Goal: Transaction & Acquisition: Purchase product/service

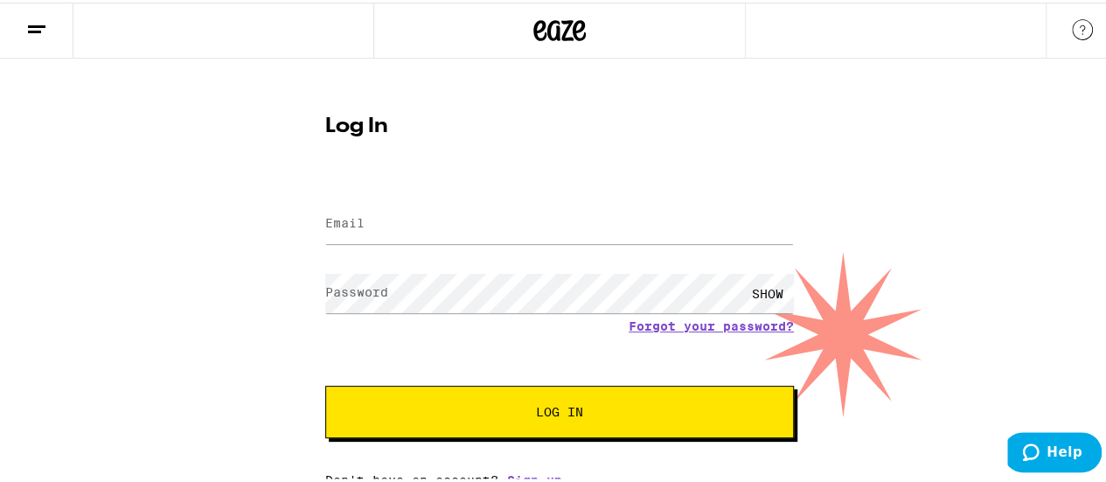
type input "[EMAIL_ADDRESS][DOMAIN_NAME]"
click at [325, 383] on button "Log In" at bounding box center [559, 409] width 469 height 52
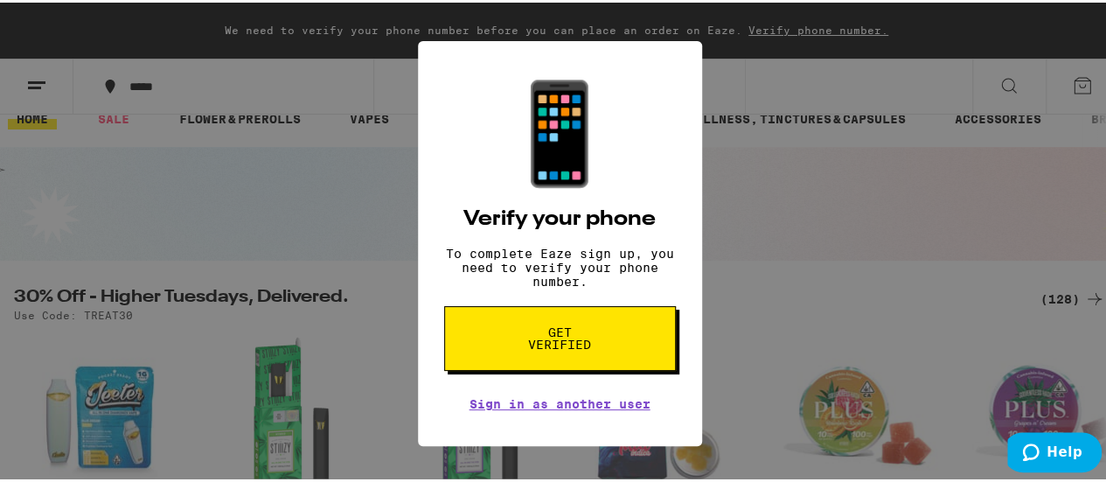
scroll to position [24, 0]
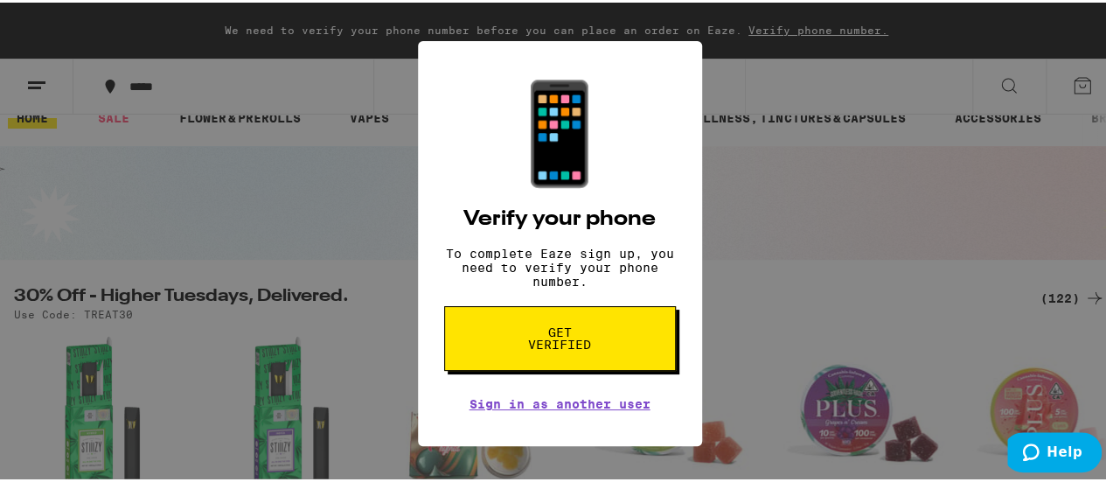
click at [573, 348] on span "Get verified" at bounding box center [560, 336] width 90 height 24
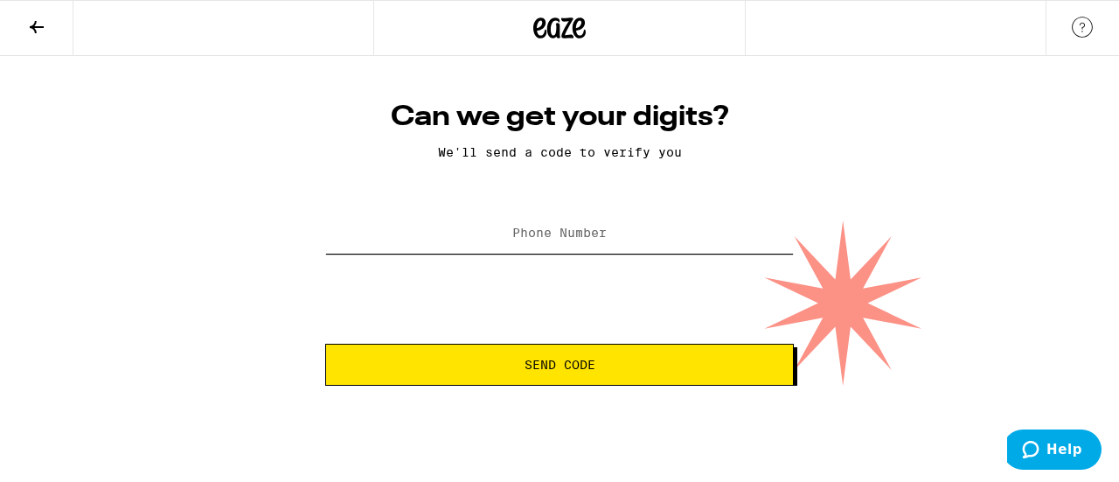
click at [541, 248] on input "Phone Number" at bounding box center [559, 233] width 469 height 39
type input "[PHONE_NUMBER]"
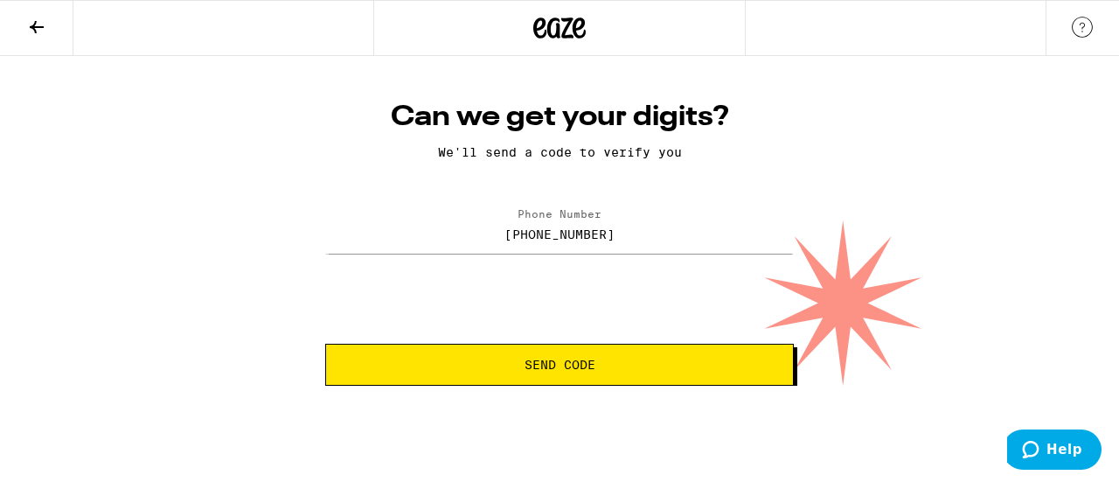
click at [572, 356] on button "Send Code" at bounding box center [559, 365] width 469 height 42
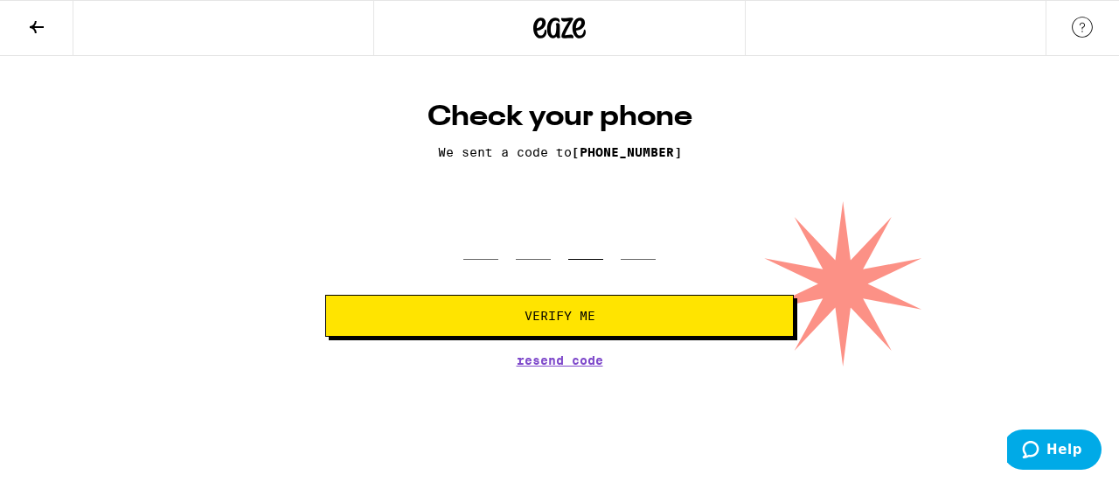
click at [600, 242] on input "tel" at bounding box center [585, 234] width 35 height 52
click at [471, 244] on input "tel" at bounding box center [480, 234] width 35 height 52
type input "6"
type input "1"
type input "9"
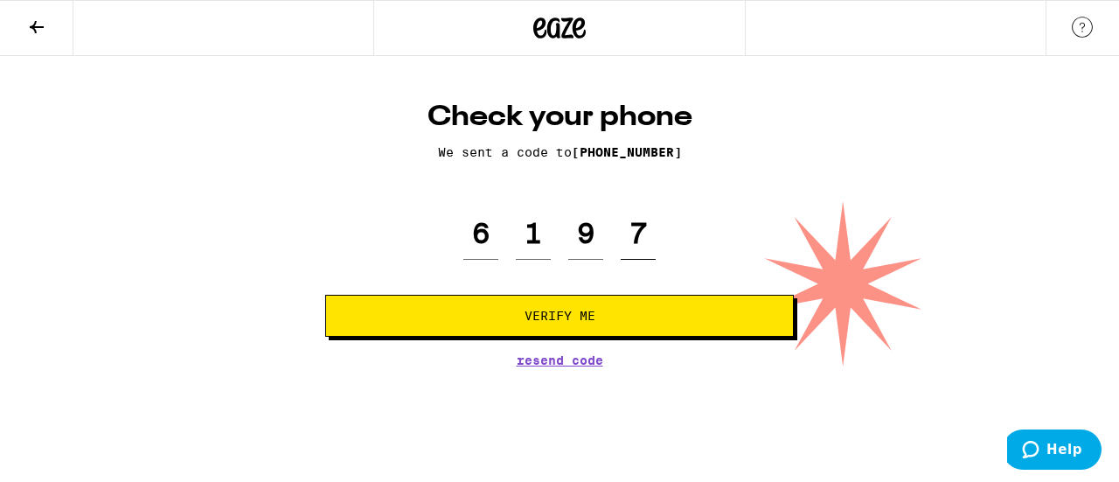
type input "7"
click at [602, 317] on span "Verify Me" at bounding box center [559, 316] width 439 height 12
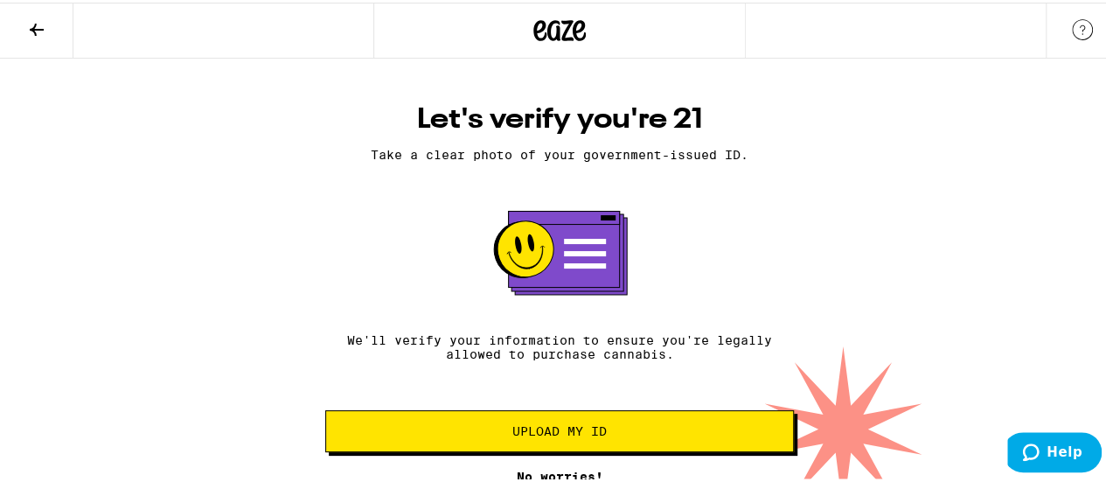
scroll to position [42, 0]
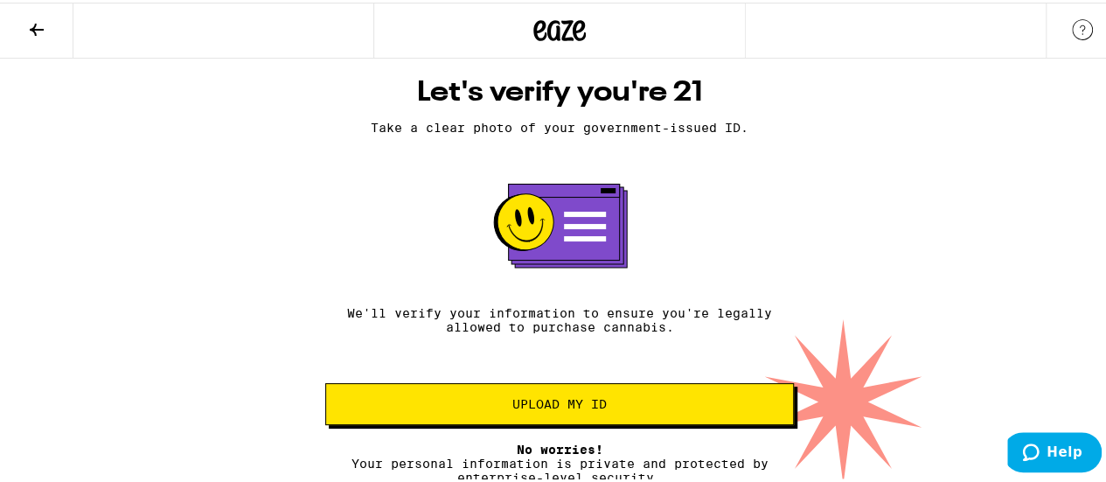
click at [574, 395] on span "Upload my ID" at bounding box center [559, 401] width 94 height 12
click at [588, 405] on button "Upload my ID" at bounding box center [559, 401] width 469 height 42
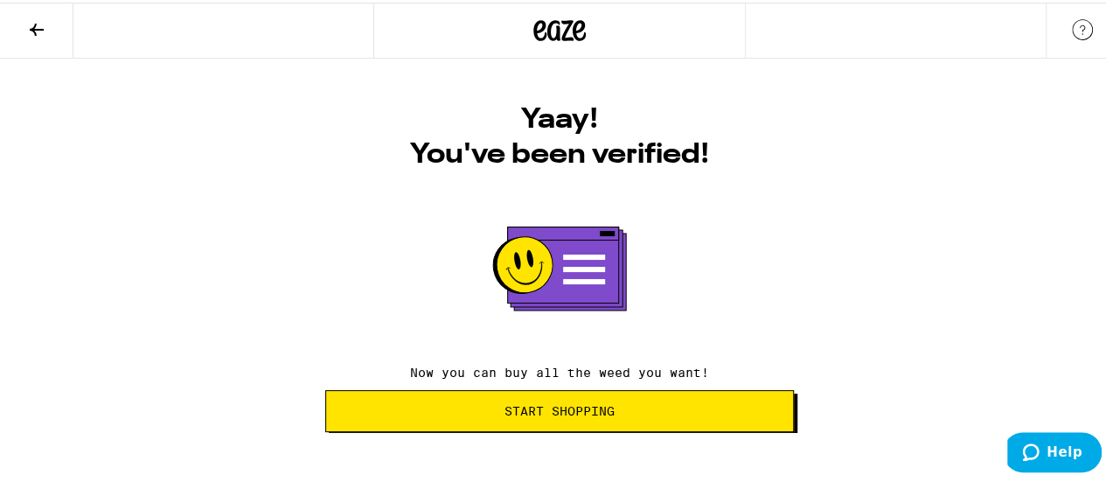
scroll to position [0, 0]
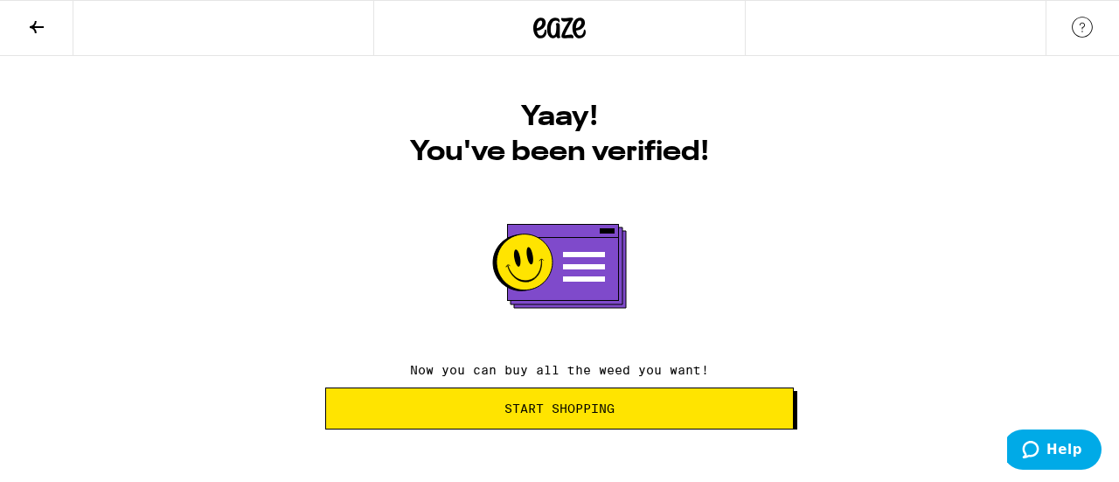
drag, startPoint x: 794, startPoint y: 214, endPoint x: 572, endPoint y: 421, distance: 303.8
click at [572, 421] on button "Start Shopping" at bounding box center [559, 408] width 469 height 42
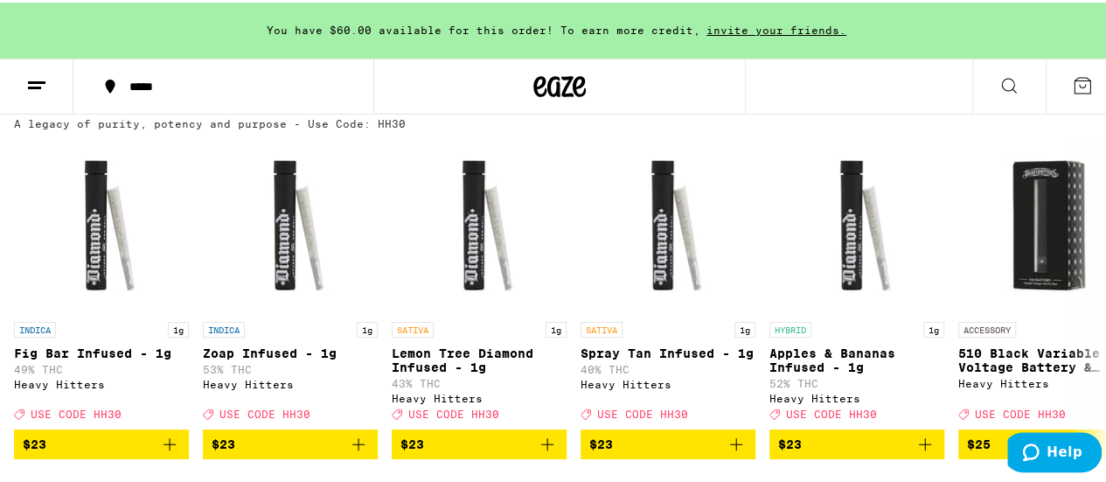
scroll to position [1040, 0]
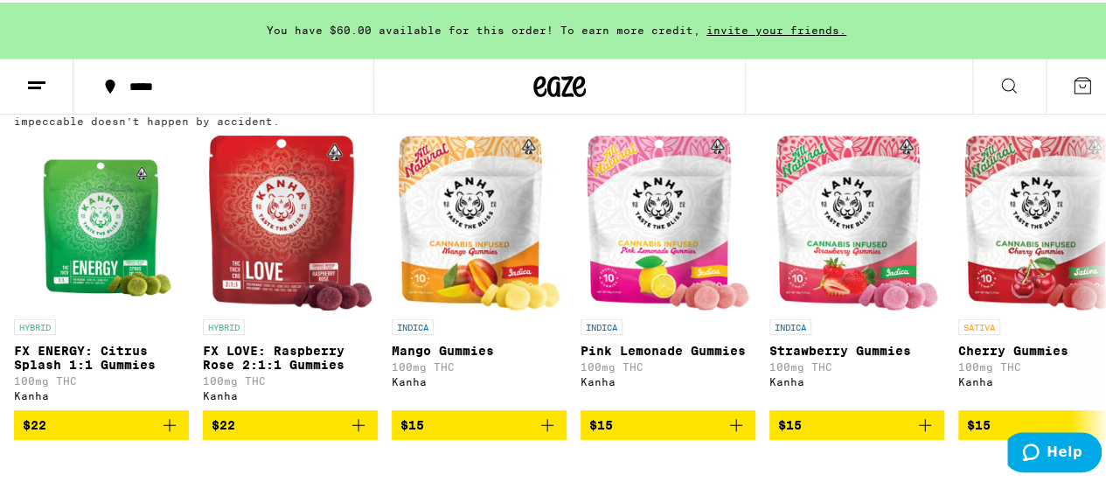
click at [35, 74] on icon at bounding box center [36, 83] width 21 height 21
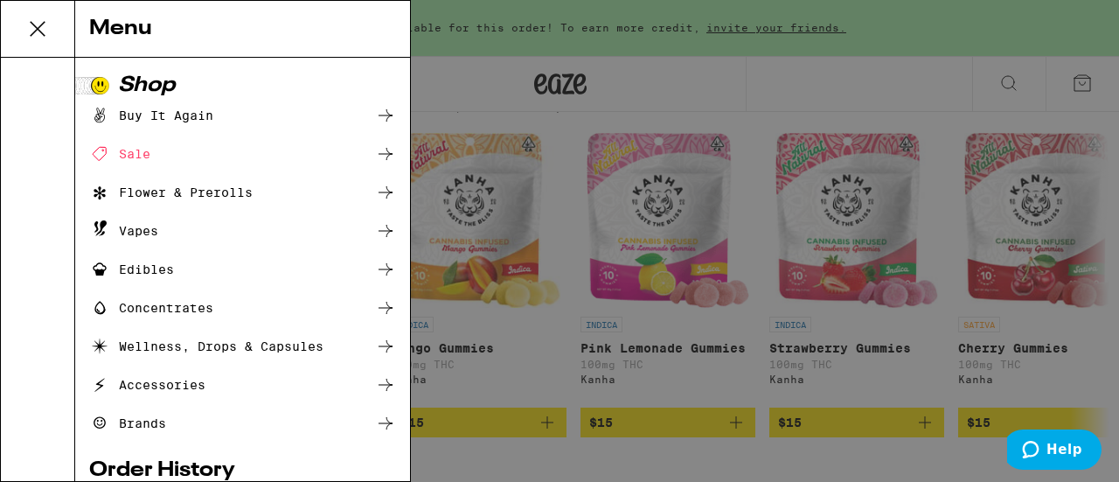
click at [191, 197] on div "Flower & Prerolls" at bounding box center [171, 192] width 164 height 21
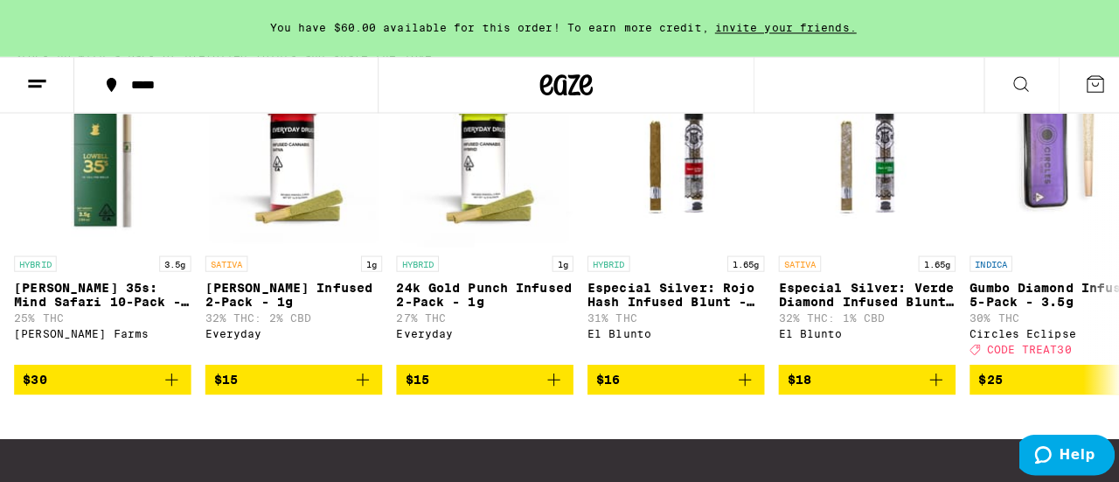
scroll to position [1464, 0]
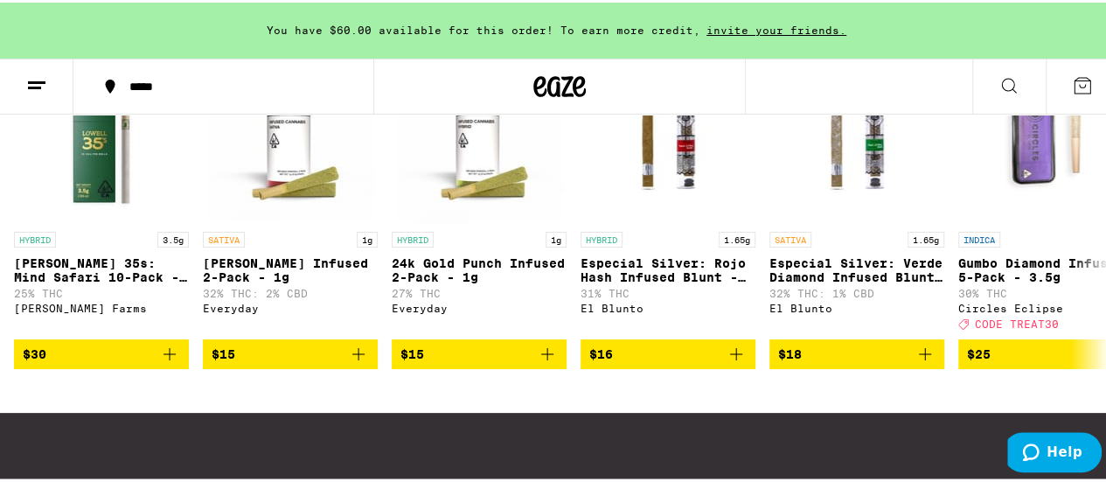
click at [49, 88] on button at bounding box center [36, 84] width 73 height 55
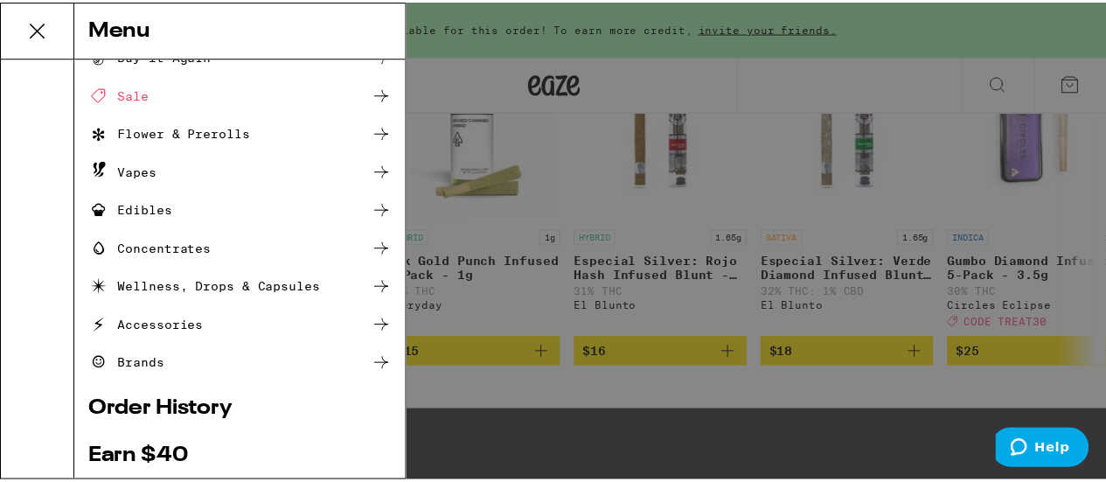
scroll to position [57, 0]
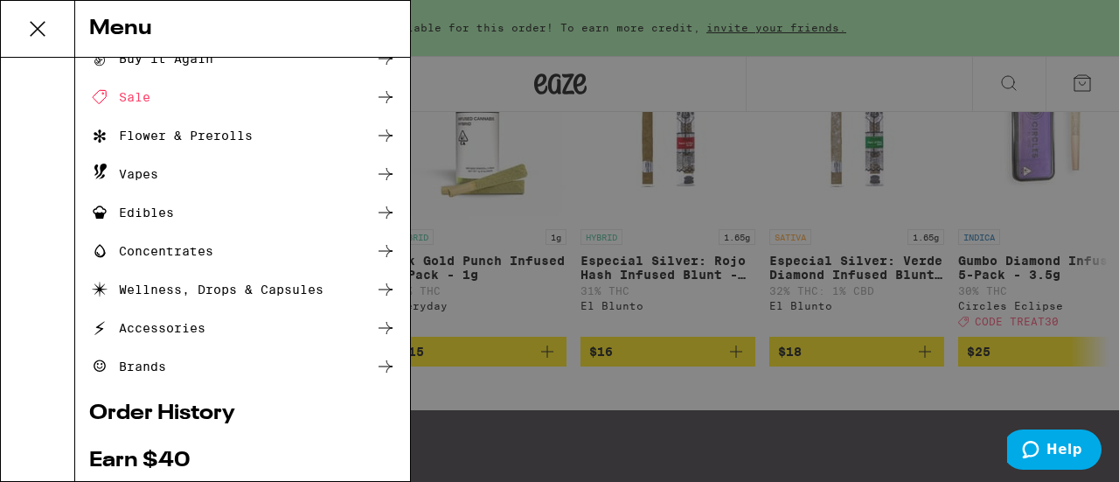
click at [379, 135] on icon at bounding box center [386, 135] width 14 height 12
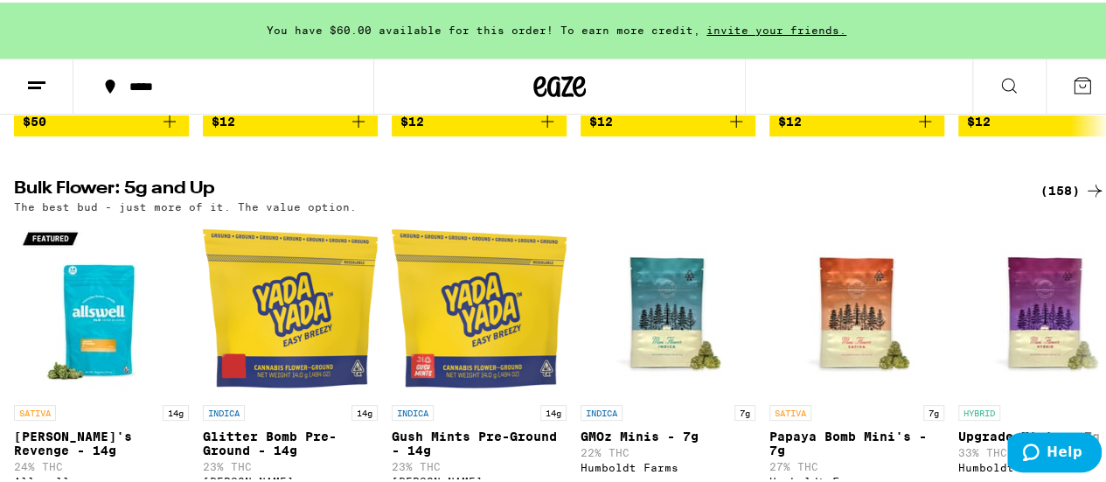
scroll to position [527, 0]
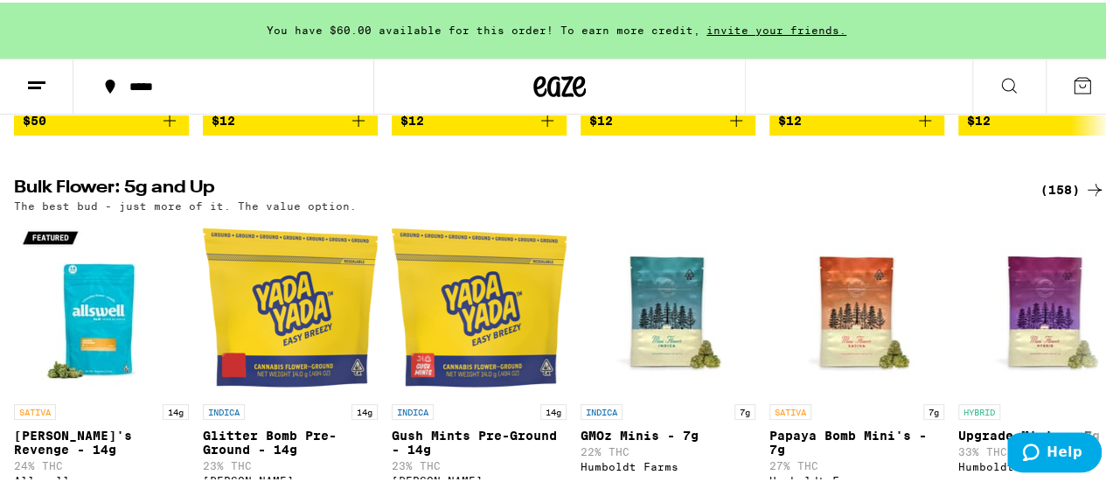
click at [1046, 195] on div "(158)" at bounding box center [1072, 187] width 65 height 21
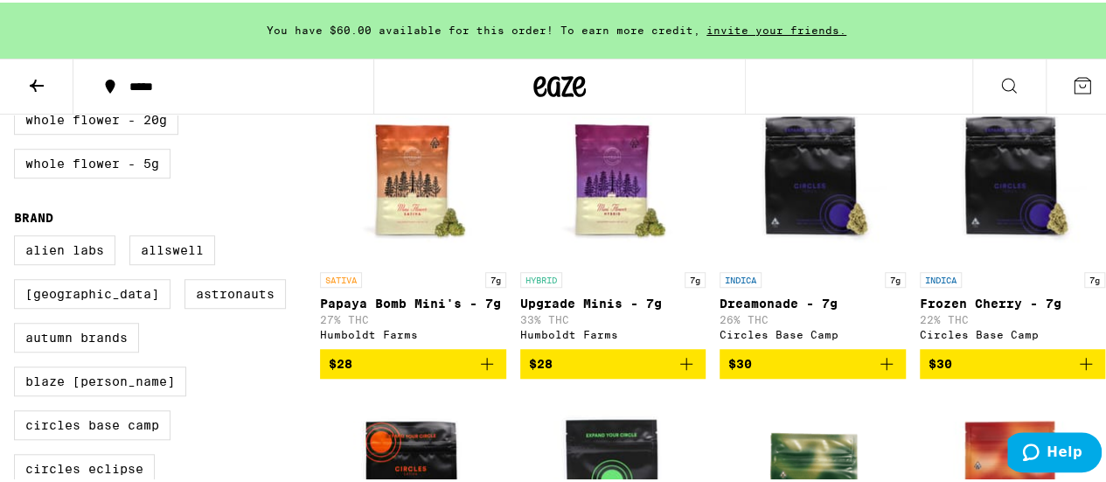
scroll to position [486, 0]
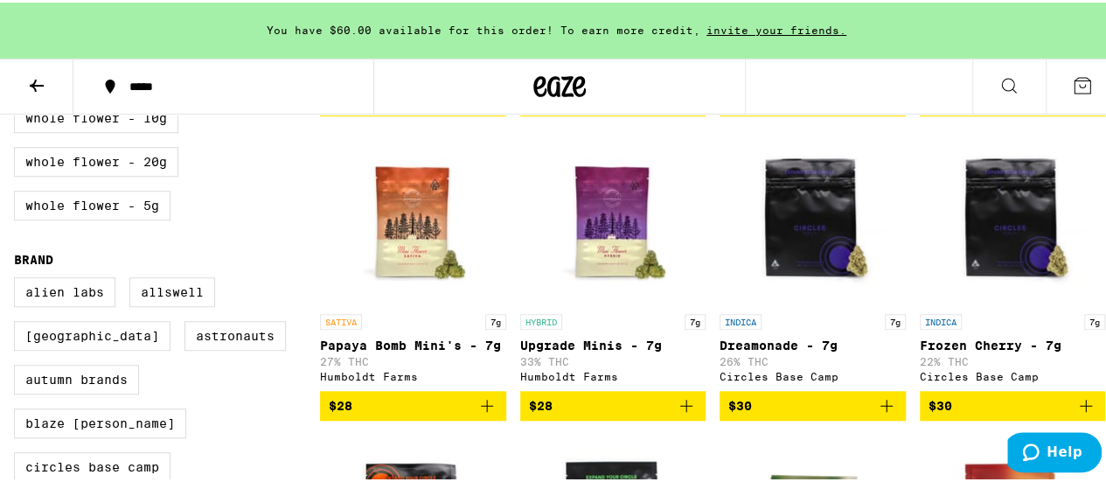
click at [1012, 73] on button at bounding box center [1008, 84] width 73 height 55
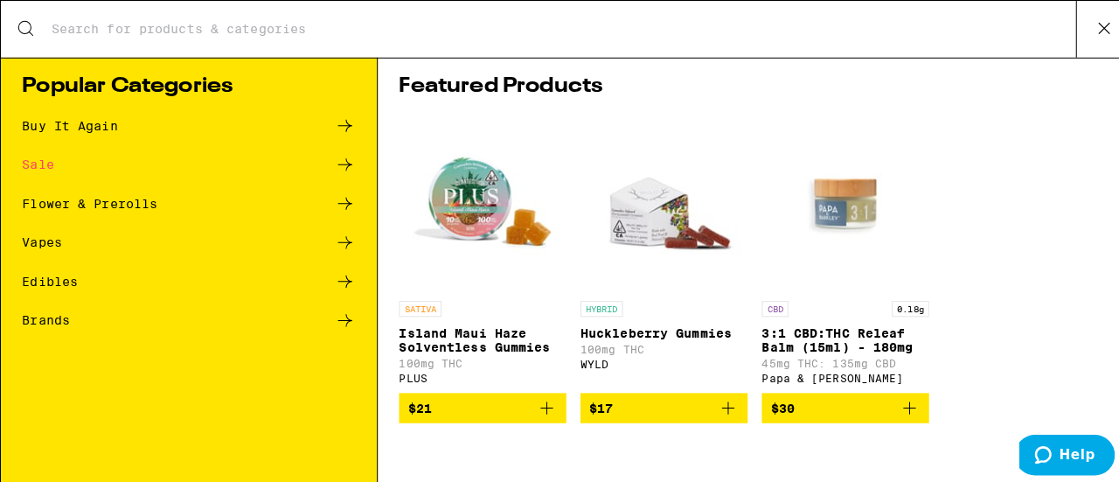
scroll to position [0, 0]
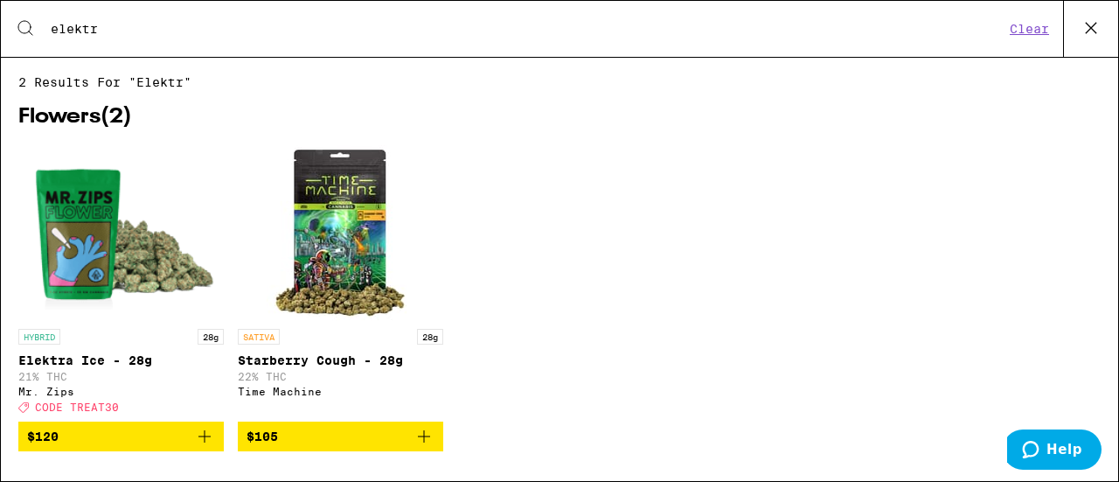
type input "elektr"
click at [77, 219] on img "Open page for Elektra Ice - 28g from Mr. Zips" at bounding box center [120, 232] width 205 height 175
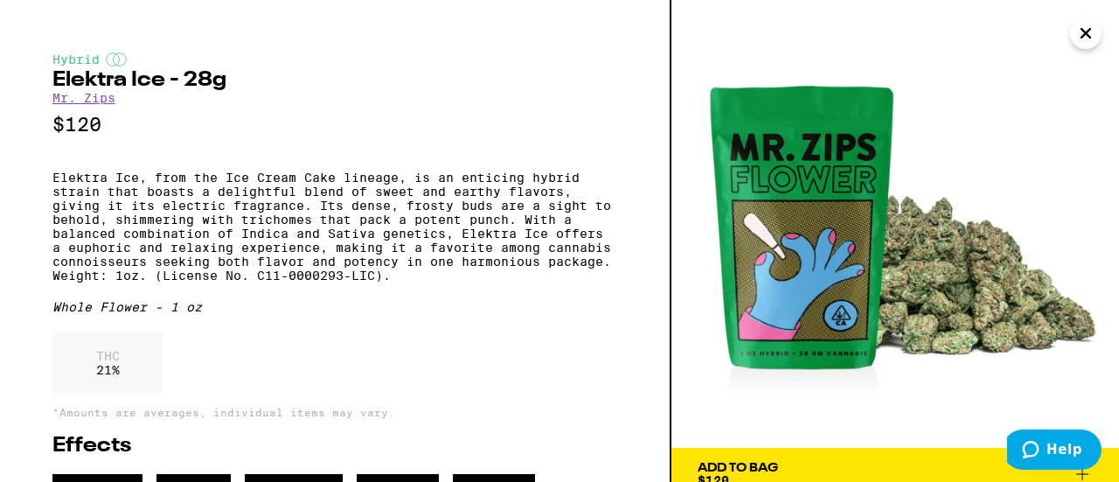
click at [1091, 42] on icon "Close" at bounding box center [1085, 33] width 21 height 26
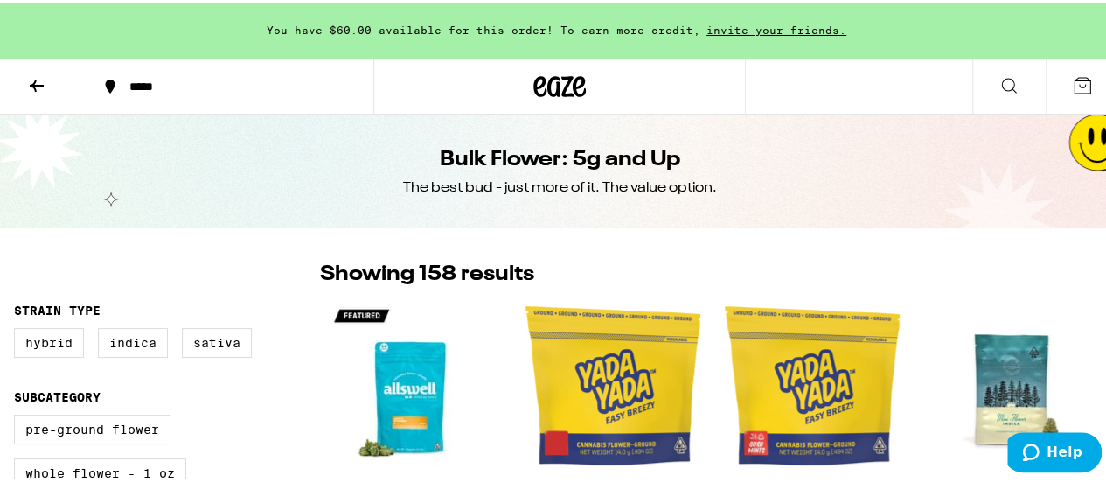
scroll to position [108, 0]
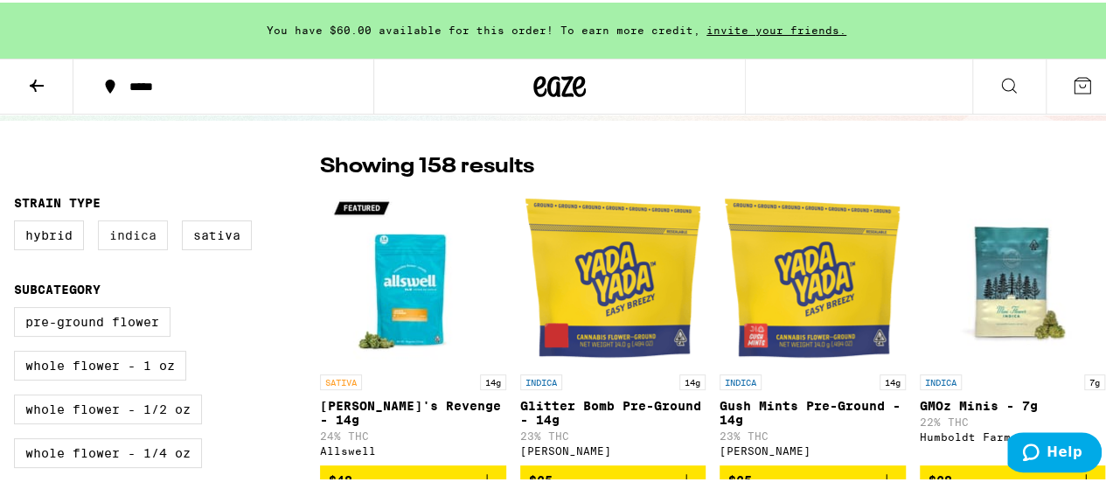
click at [145, 238] on label "Indica" at bounding box center [133, 233] width 70 height 30
click at [18, 221] on input "Indica" at bounding box center [17, 220] width 1 height 1
checkbox input "true"
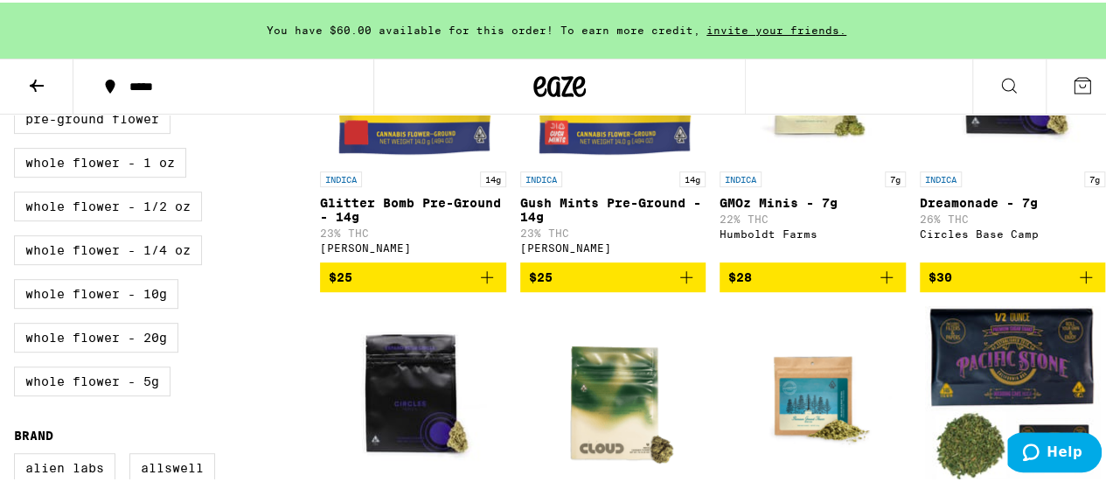
scroll to position [305, 0]
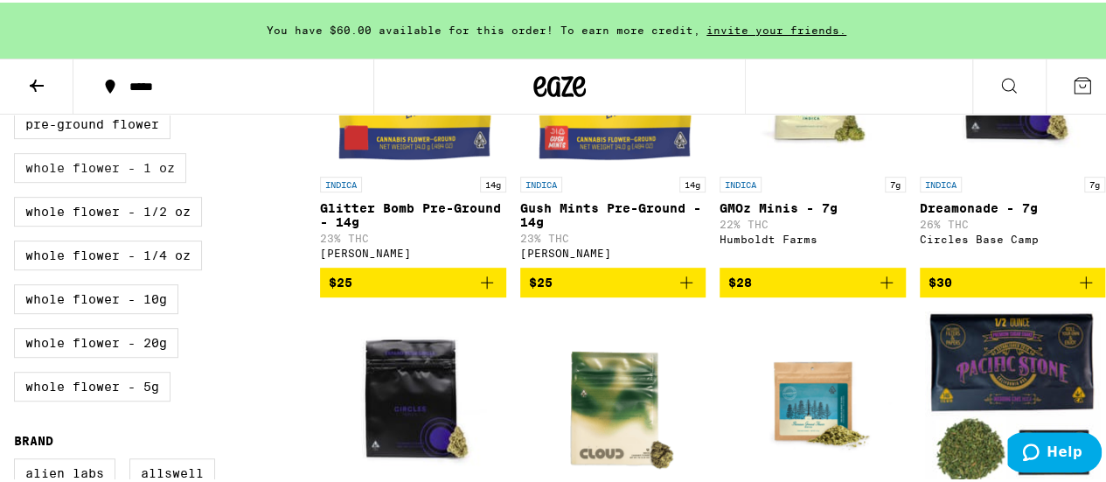
click at [117, 169] on label "Whole Flower - 1 oz" at bounding box center [100, 165] width 172 height 30
click at [18, 110] on input "Whole Flower - 1 oz" at bounding box center [17, 109] width 1 height 1
checkbox input "true"
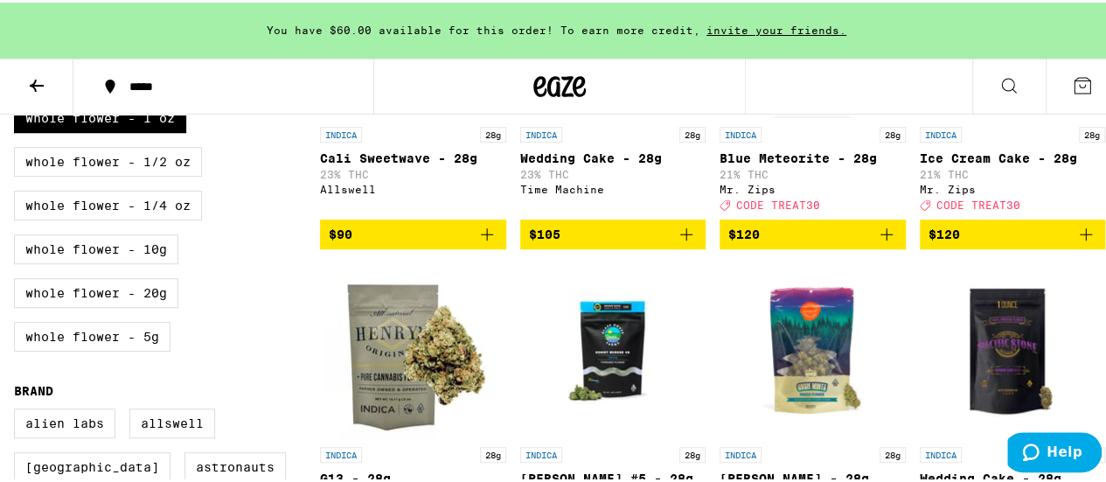
scroll to position [354, 0]
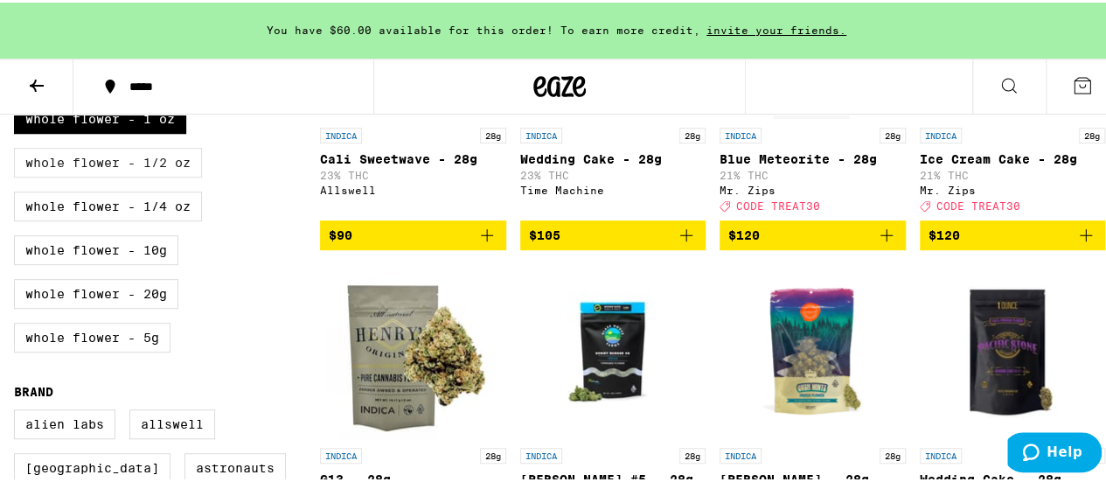
click at [156, 175] on label "Whole Flower - 1/2 oz" at bounding box center [108, 160] width 188 height 30
click at [18, 61] on input "Whole Flower - 1/2 oz" at bounding box center [17, 60] width 1 height 1
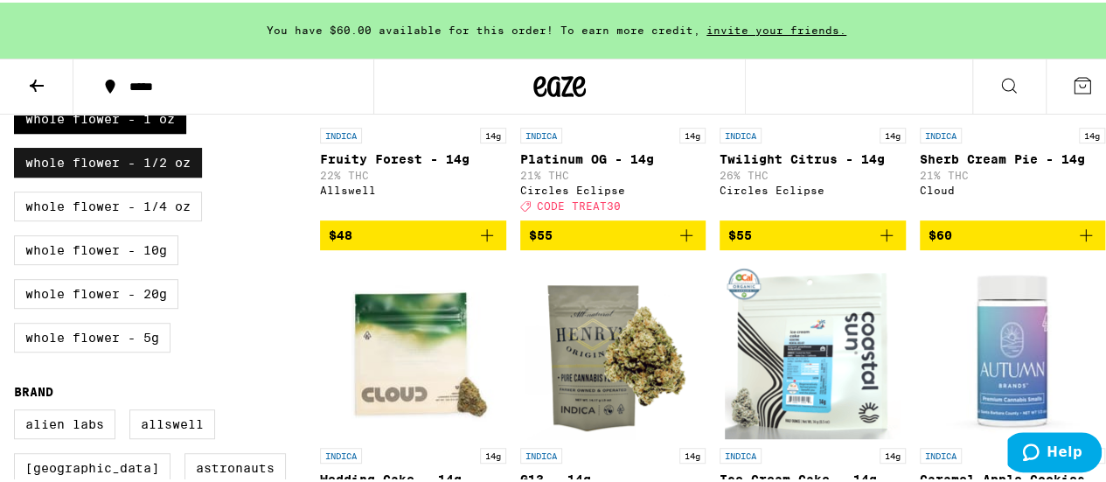
click at [162, 171] on label "Whole Flower - 1/2 oz" at bounding box center [108, 160] width 188 height 30
click at [18, 61] on input "Whole Flower - 1/2 oz" at bounding box center [17, 60] width 1 height 1
checkbox input "false"
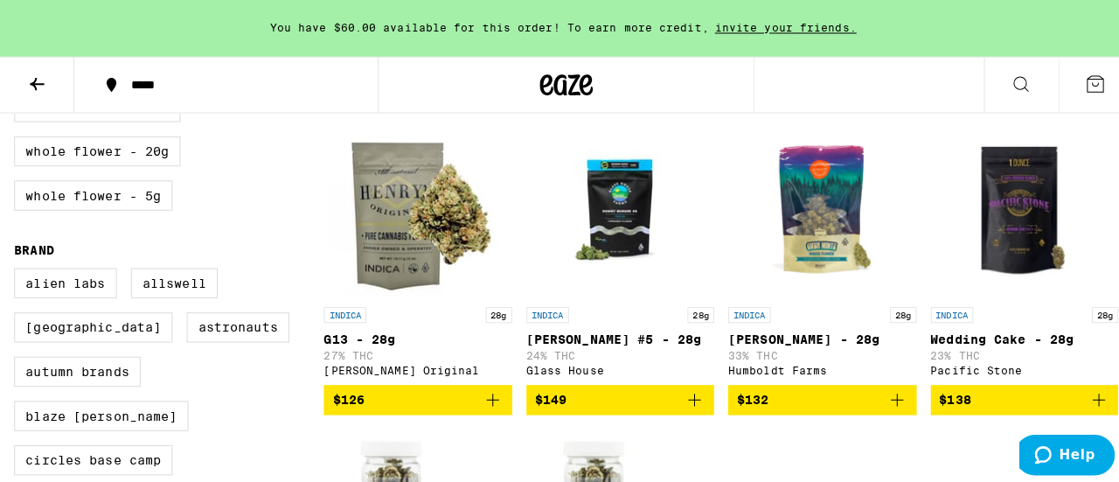
scroll to position [498, 0]
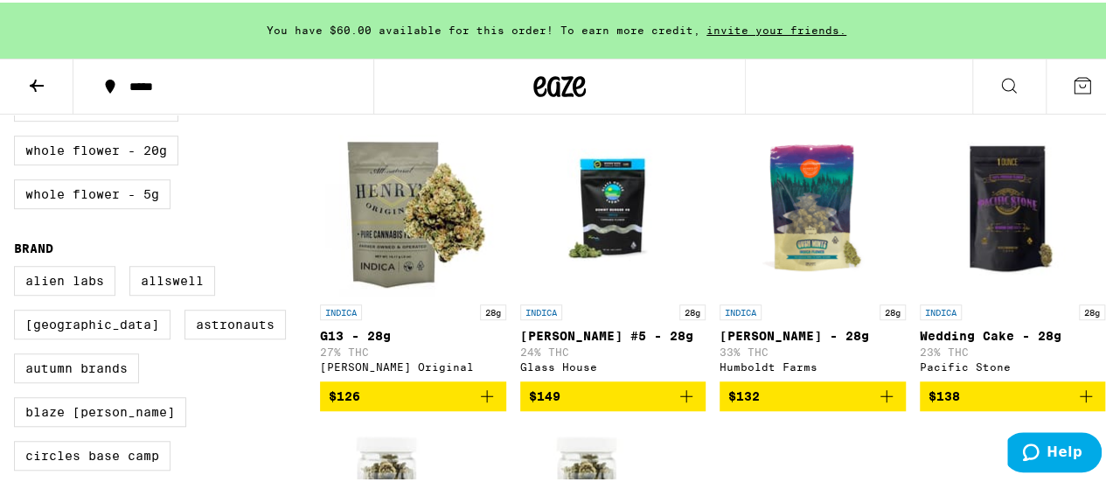
click at [747, 404] on span "$132" at bounding box center [812, 393] width 169 height 21
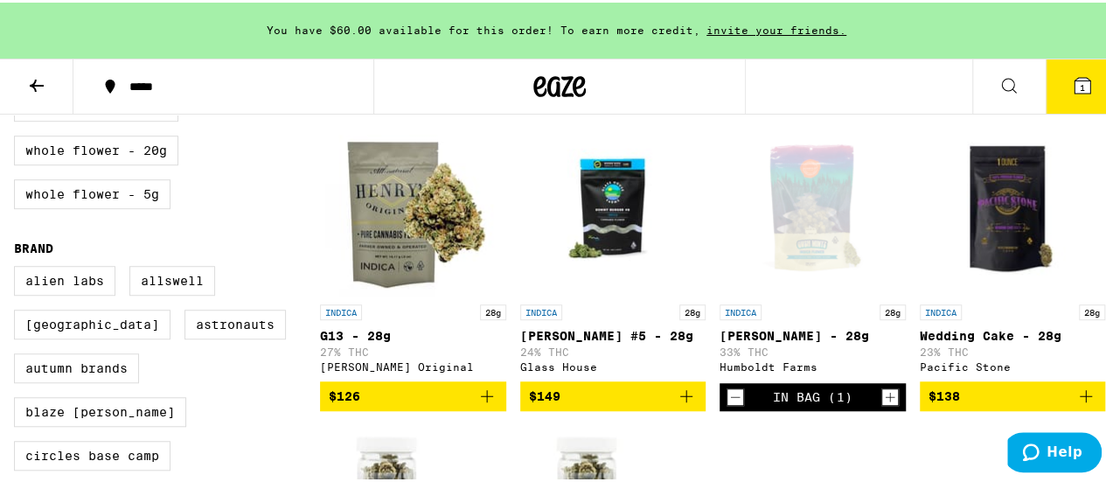
click at [1075, 88] on icon at bounding box center [1083, 83] width 16 height 16
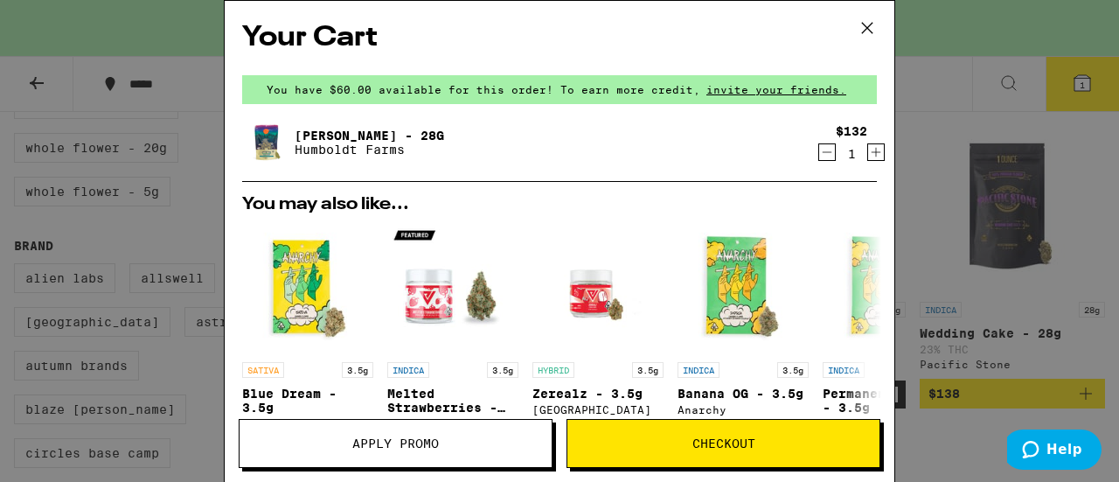
click at [862, 32] on icon at bounding box center [867, 28] width 26 height 26
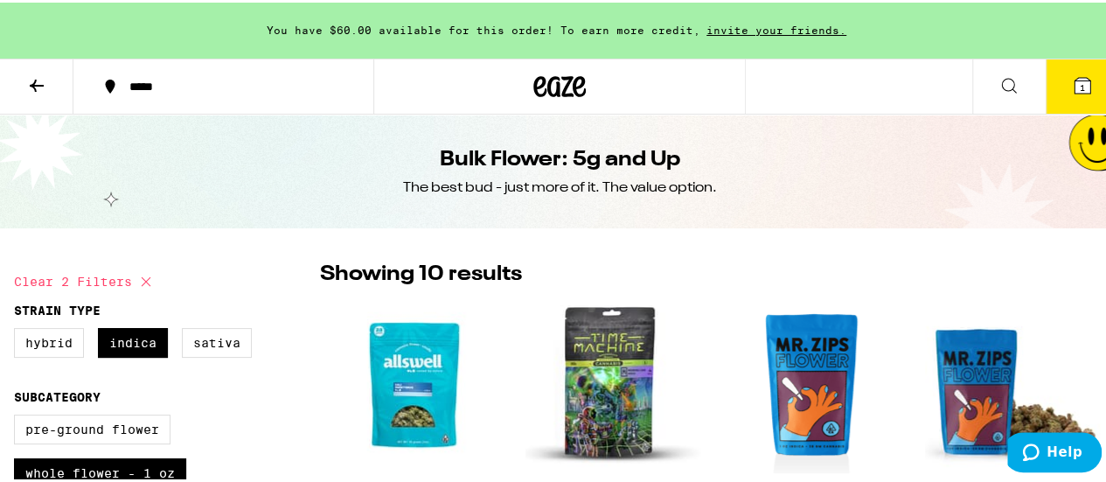
click at [1077, 78] on icon at bounding box center [1082, 83] width 21 height 21
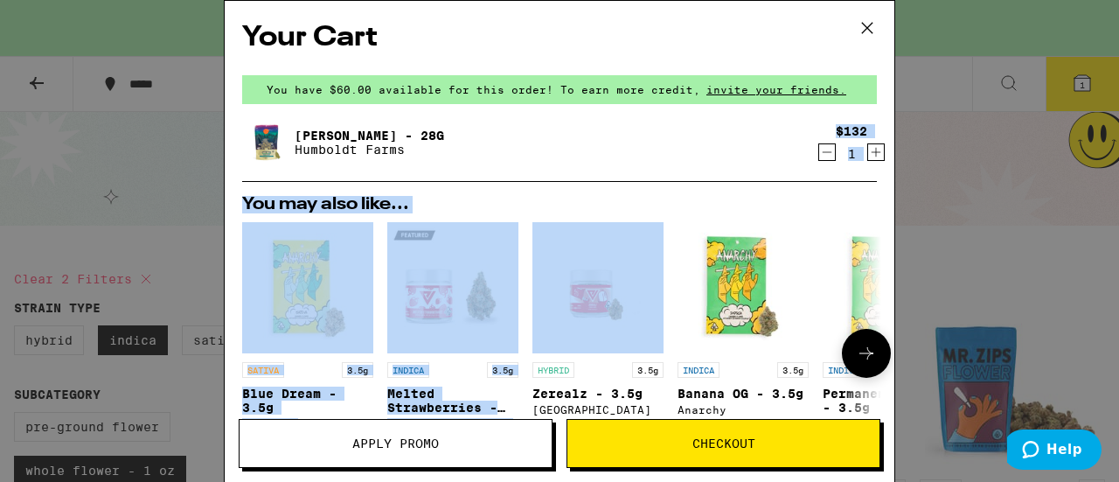
drag, startPoint x: 547, startPoint y: 171, endPoint x: 633, endPoint y: 299, distance: 154.5
click at [633, 299] on div "Your Cart You have $60.00 available for this order! To earn more credit, invite…" at bounding box center [560, 215] width 670 height 428
click at [672, 164] on div "[PERSON_NAME] - 28g Humboldt Farms" at bounding box center [525, 142] width 567 height 49
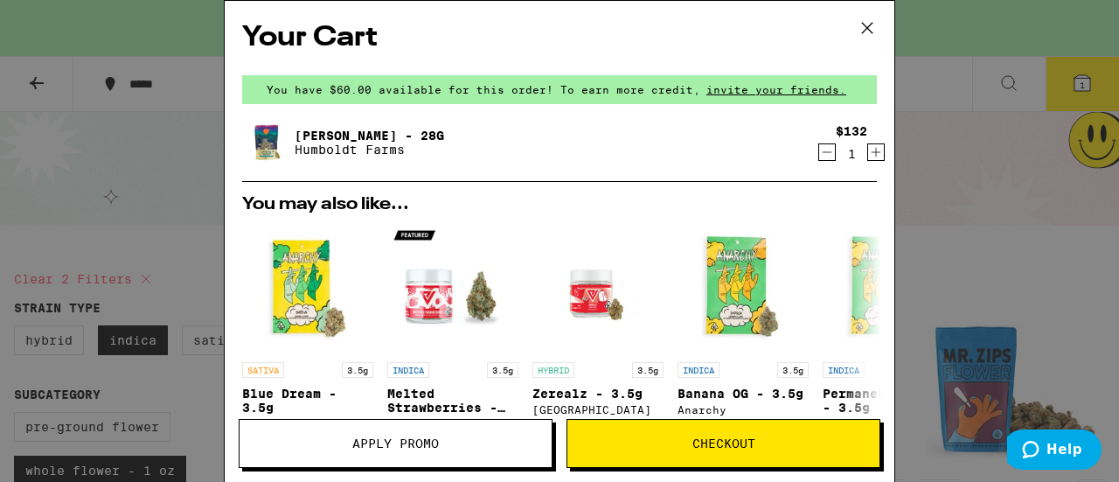
click at [403, 443] on span "Apply Promo" at bounding box center [395, 443] width 87 height 12
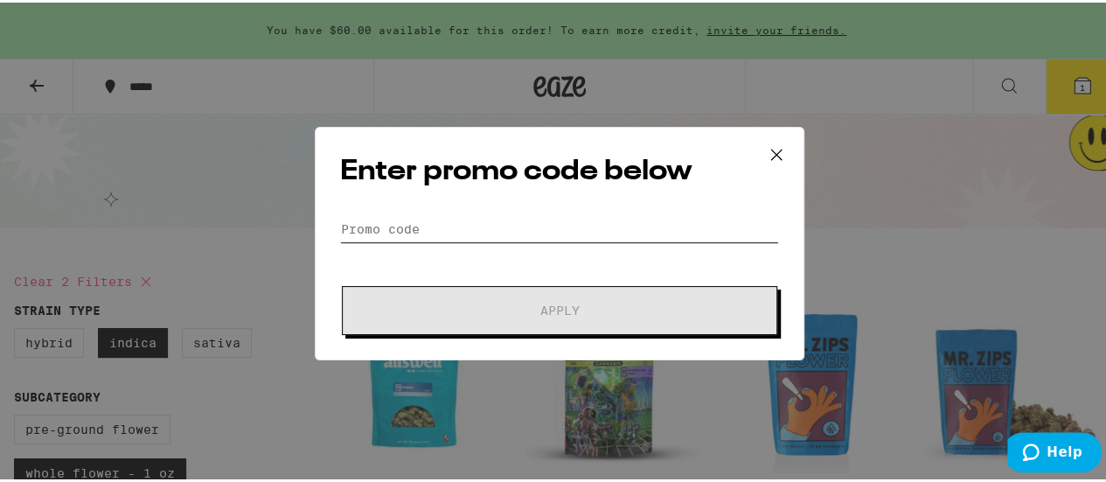
click at [475, 213] on input "Promo Code" at bounding box center [559, 226] width 439 height 26
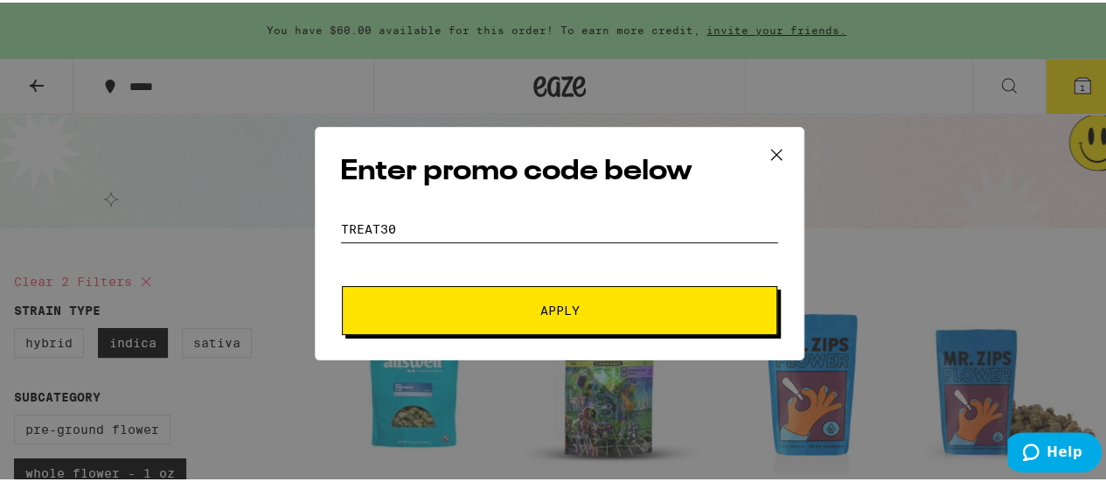
type input "treat30"
click at [342, 283] on button "Apply" at bounding box center [559, 307] width 435 height 49
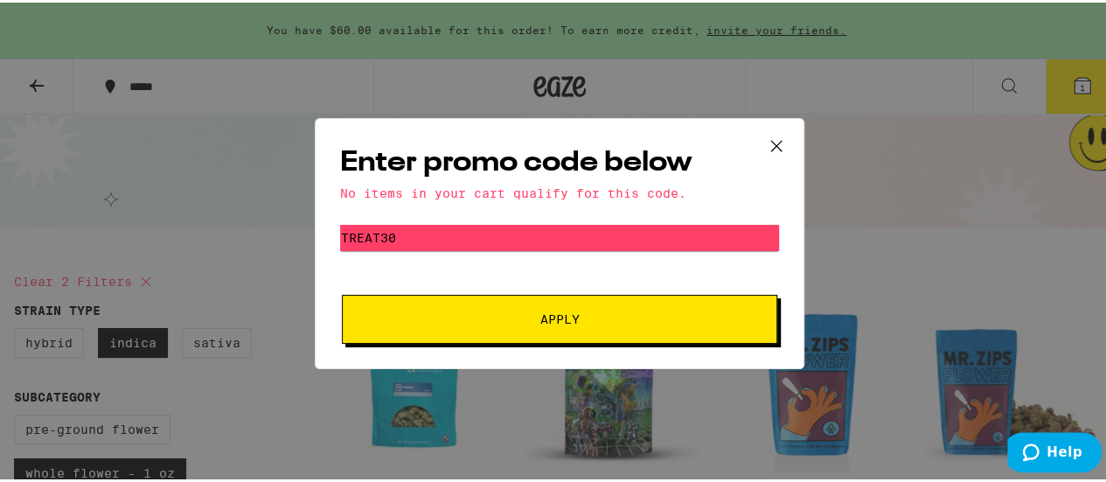
click at [780, 134] on icon at bounding box center [776, 143] width 26 height 26
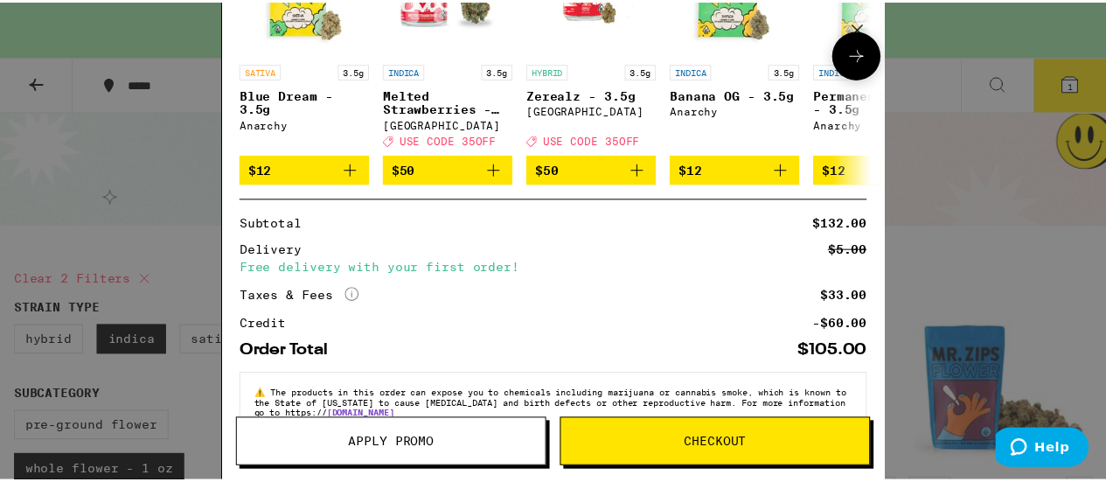
scroll to position [348, 0]
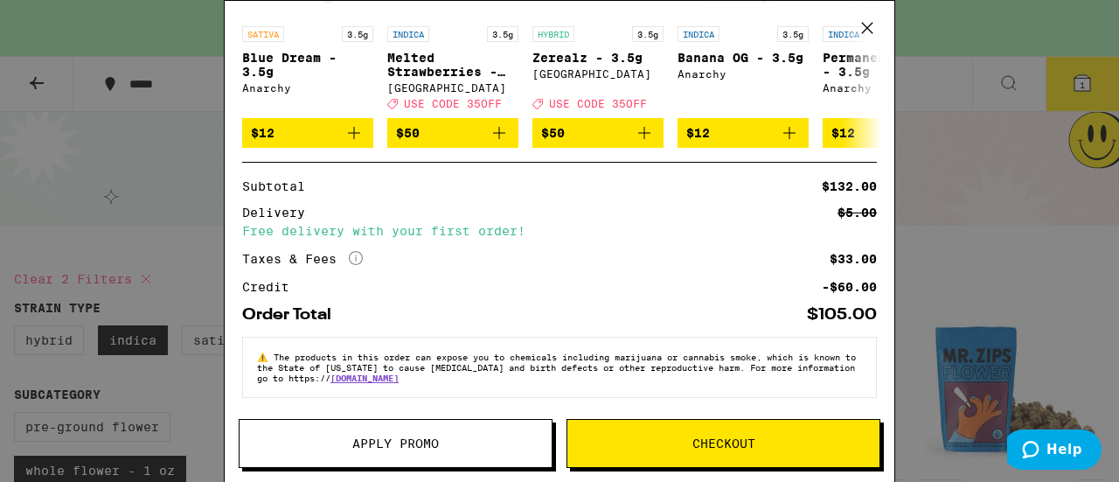
click at [691, 442] on span "Checkout" at bounding box center [723, 443] width 312 height 12
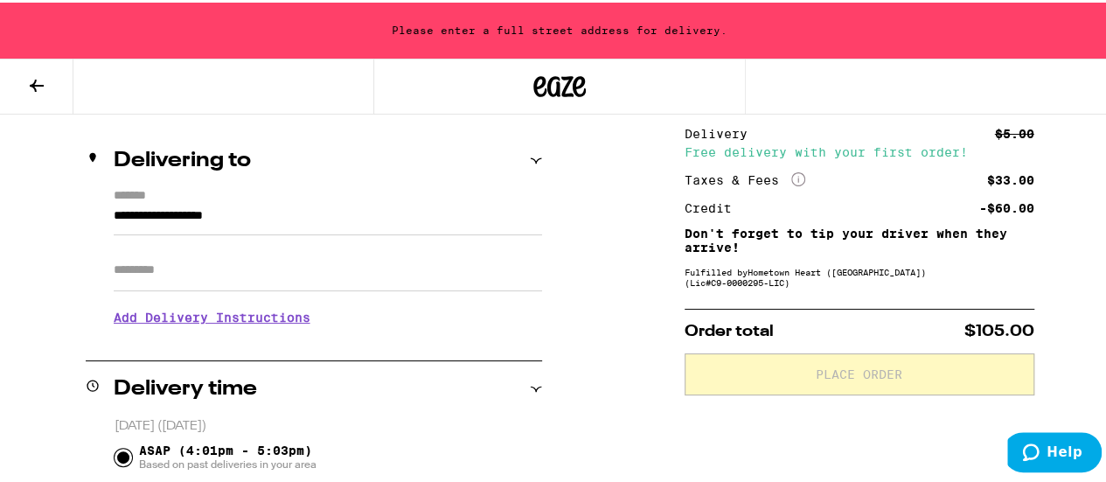
scroll to position [187, 0]
click at [268, 214] on input "**********" at bounding box center [328, 217] width 428 height 30
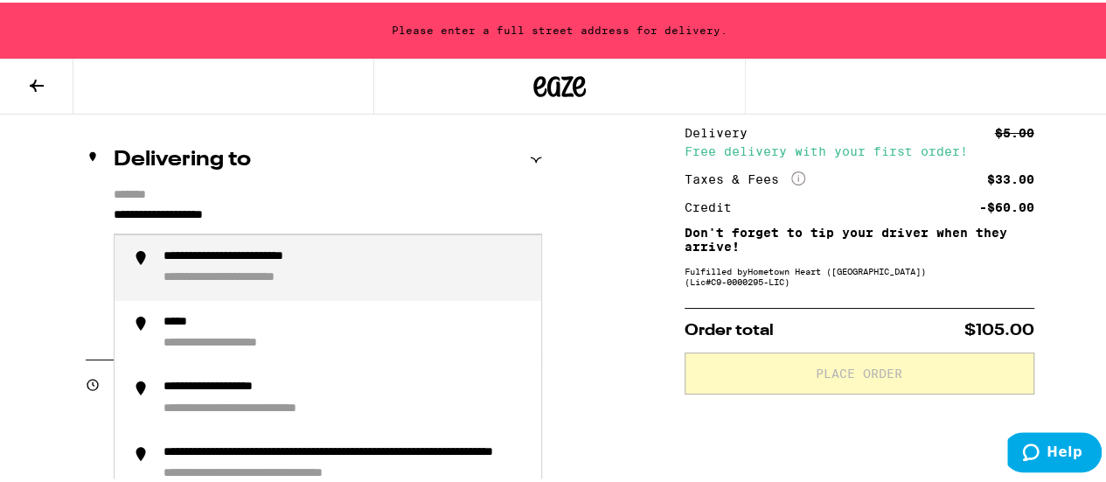
drag, startPoint x: 288, startPoint y: 219, endPoint x: 77, endPoint y: 192, distance: 212.3
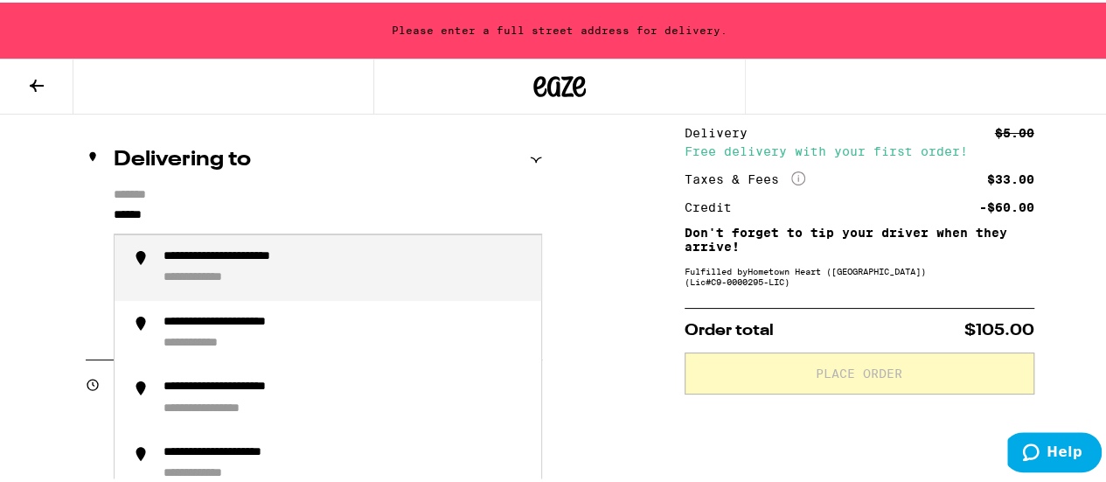
click at [239, 263] on div "**********" at bounding box center [259, 255] width 190 height 17
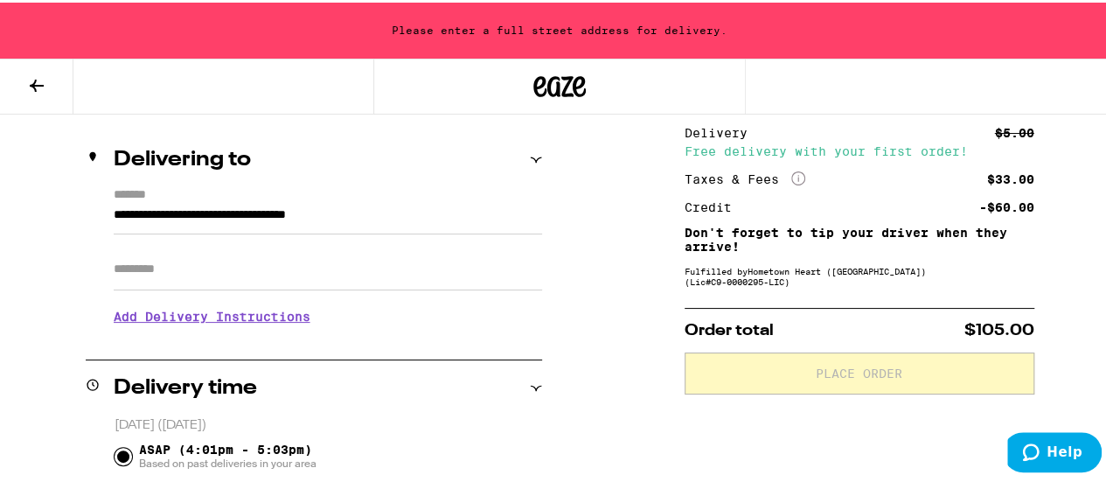
type input "**********"
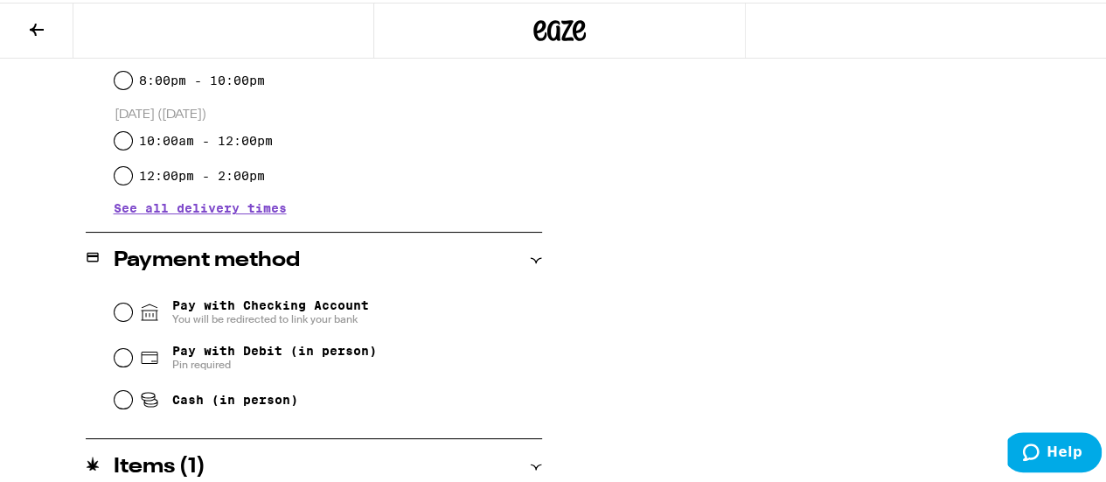
scroll to position [583, 0]
click at [212, 396] on span "Cash (in person)" at bounding box center [235, 396] width 126 height 14
click at [132, 396] on input "Cash (in person)" at bounding box center [123, 395] width 17 height 17
radio input "true"
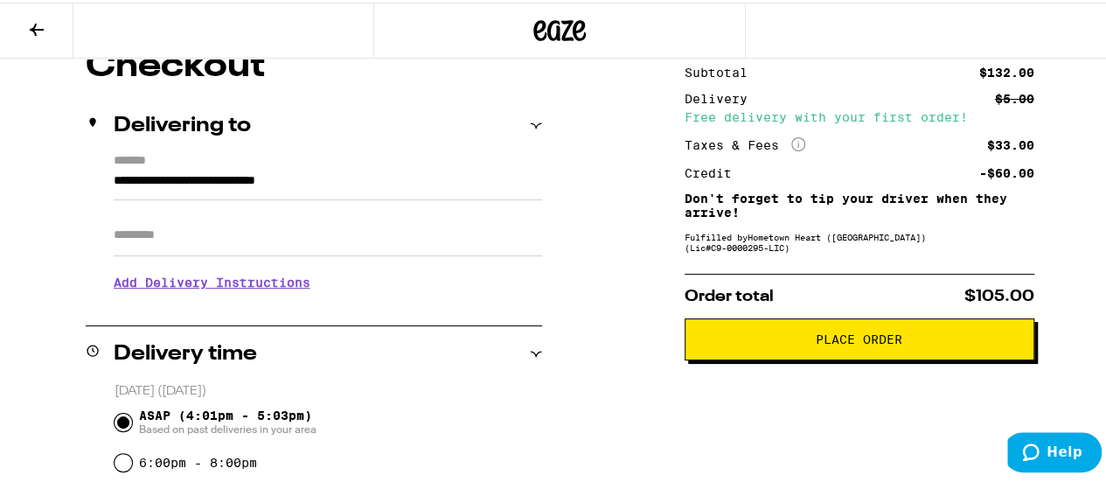
scroll to position [177, 0]
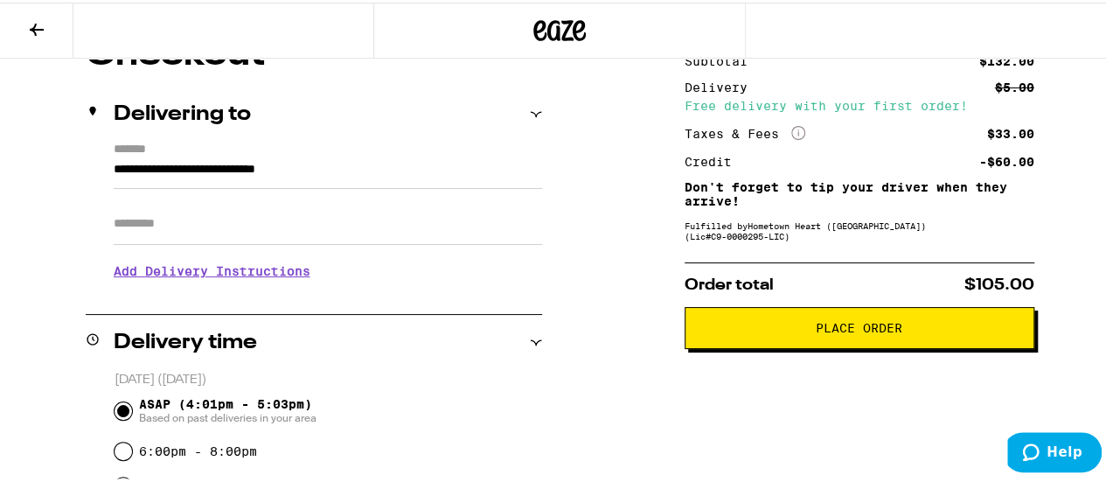
click at [229, 275] on h3 "Add Delivery Instructions" at bounding box center [328, 268] width 428 height 40
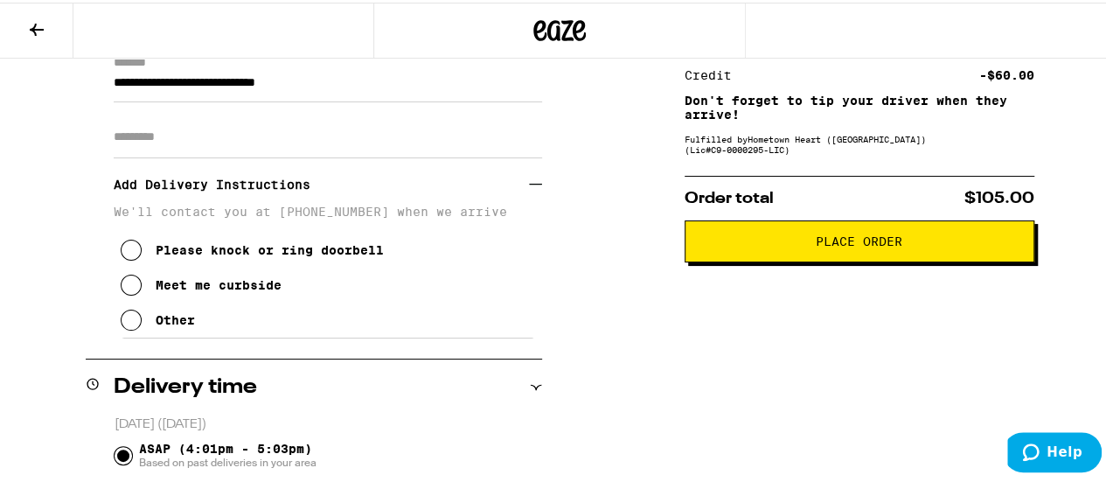
scroll to position [267, 0]
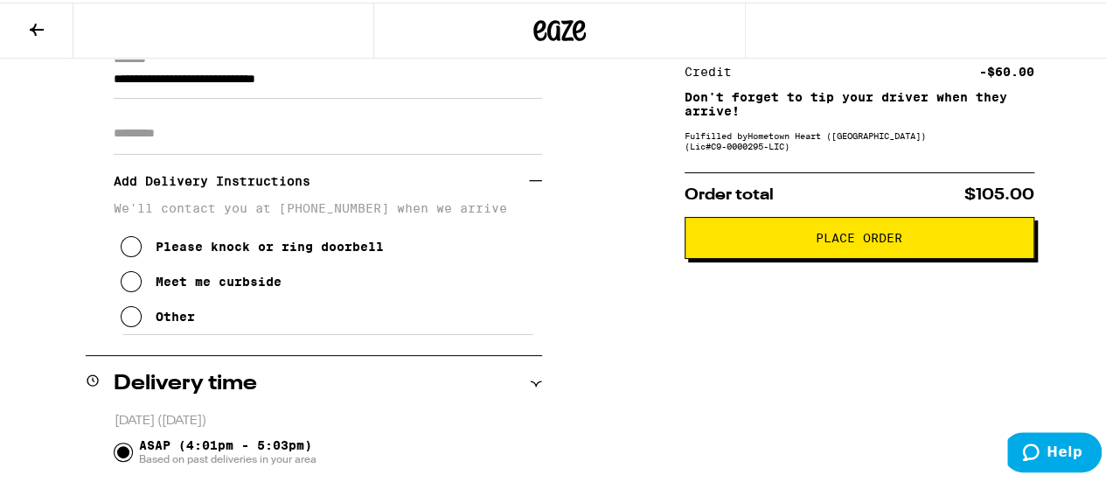
click at [170, 321] on div "Other" at bounding box center [175, 314] width 39 height 14
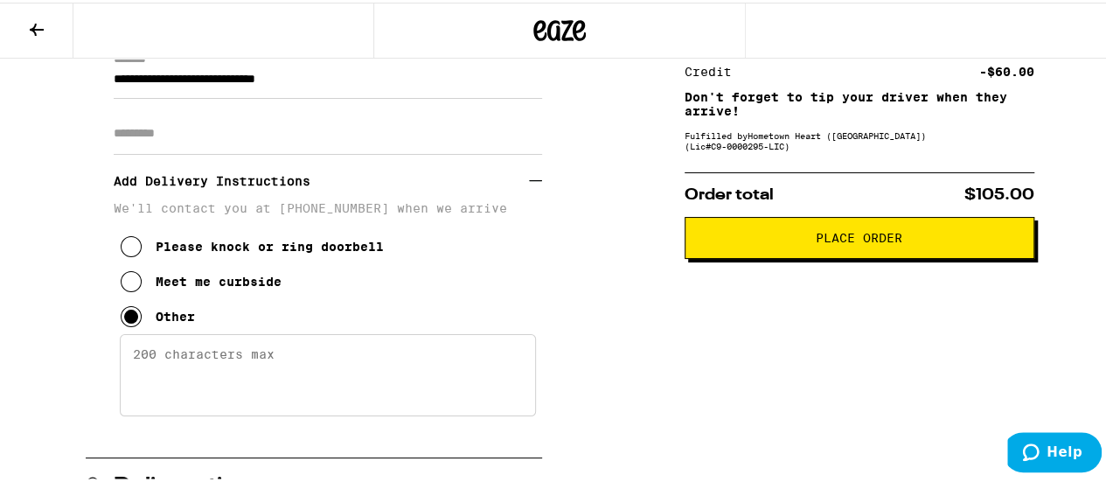
click at [268, 366] on textarea "Enter any other delivery instructions you want driver to know" at bounding box center [328, 372] width 416 height 82
click at [227, 358] on textarea "White house across next to church" at bounding box center [328, 372] width 416 height 82
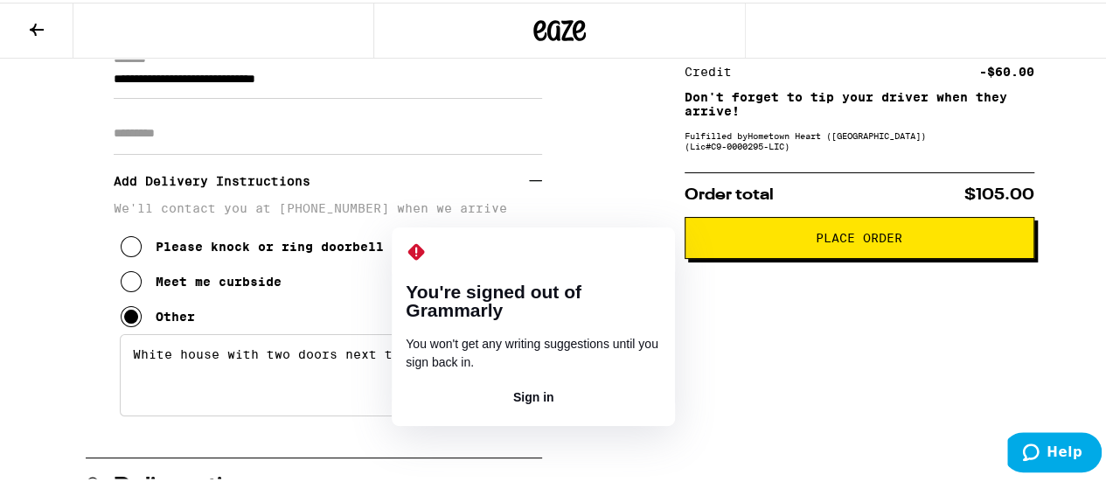
click at [437, 358] on textarea "White house with two doors next to church" at bounding box center [328, 372] width 416 height 82
click at [464, 366] on textarea "White house with two doors next to church" at bounding box center [328, 372] width 416 height 82
click at [410, 356] on textarea "White house with two doors next to church" at bounding box center [328, 372] width 416 height 82
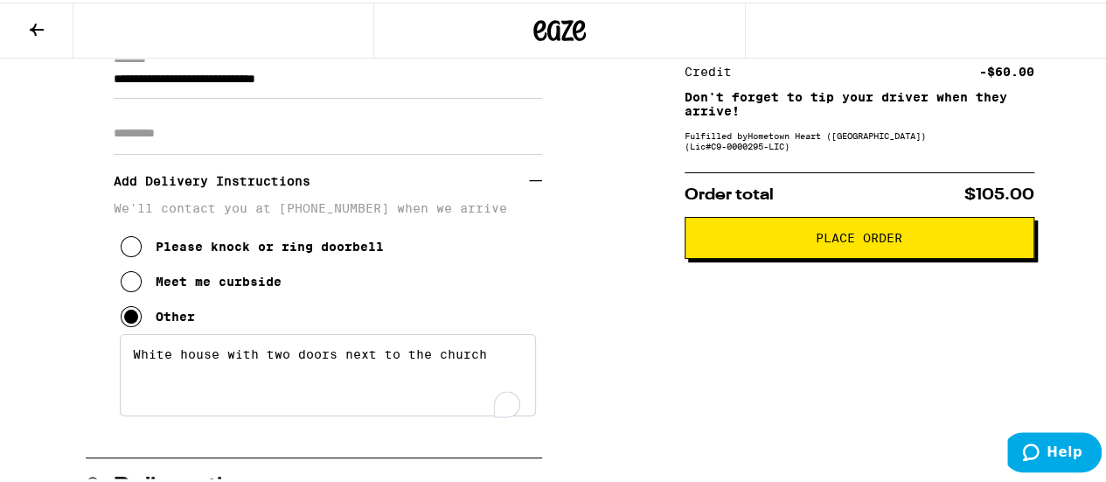
type textarea "White house with two doors next to the church."
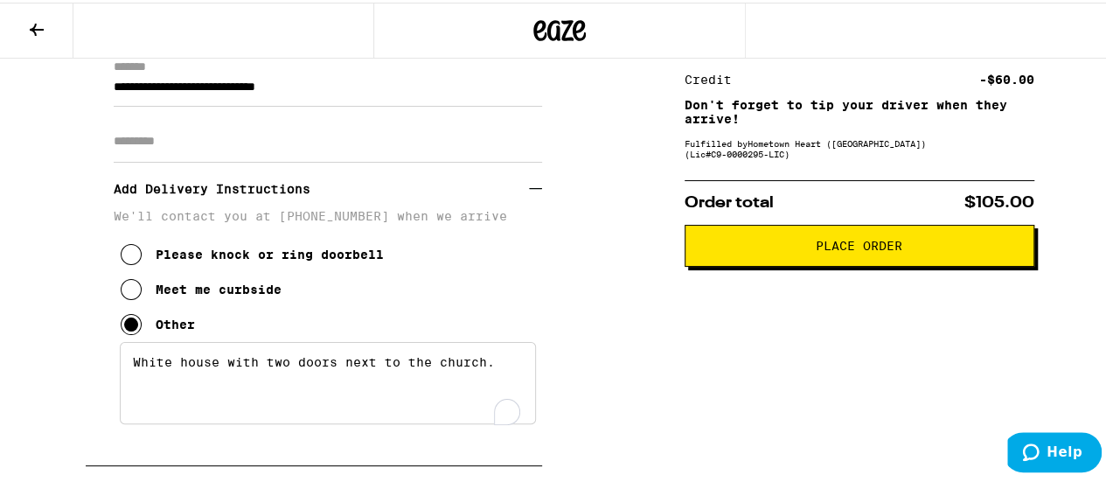
scroll to position [263, 0]
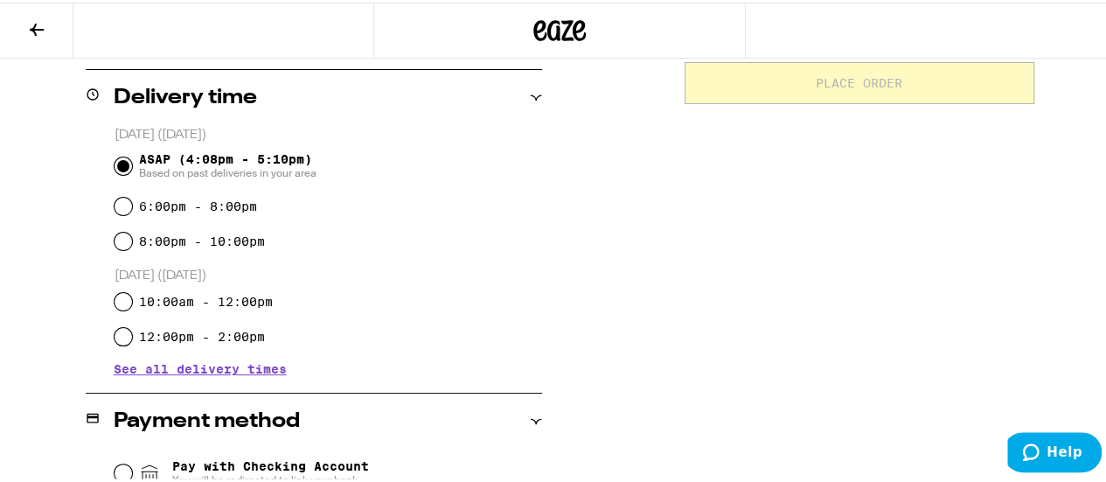
scroll to position [418, 0]
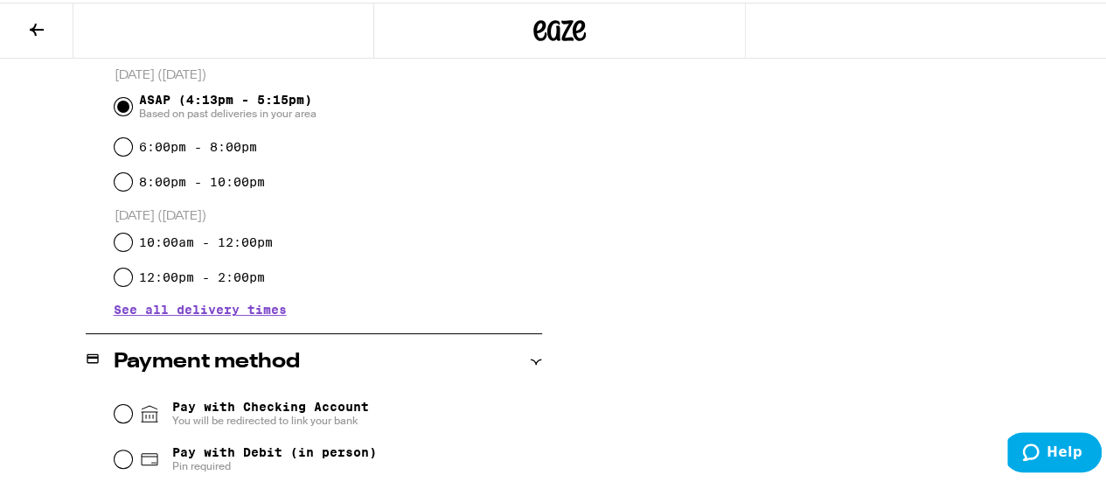
scroll to position [482, 0]
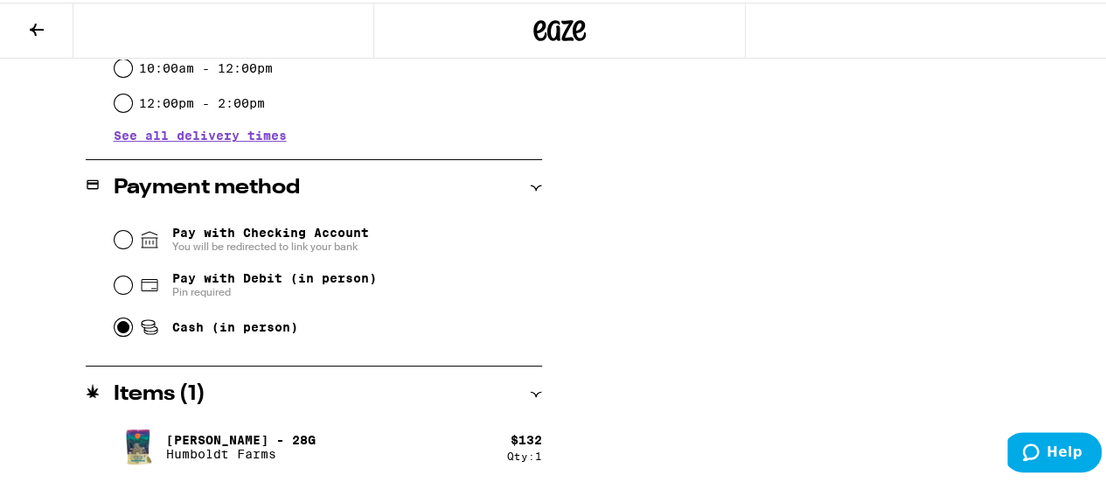
click at [121, 333] on input "Cash (in person)" at bounding box center [123, 324] width 17 height 17
radio input "true"
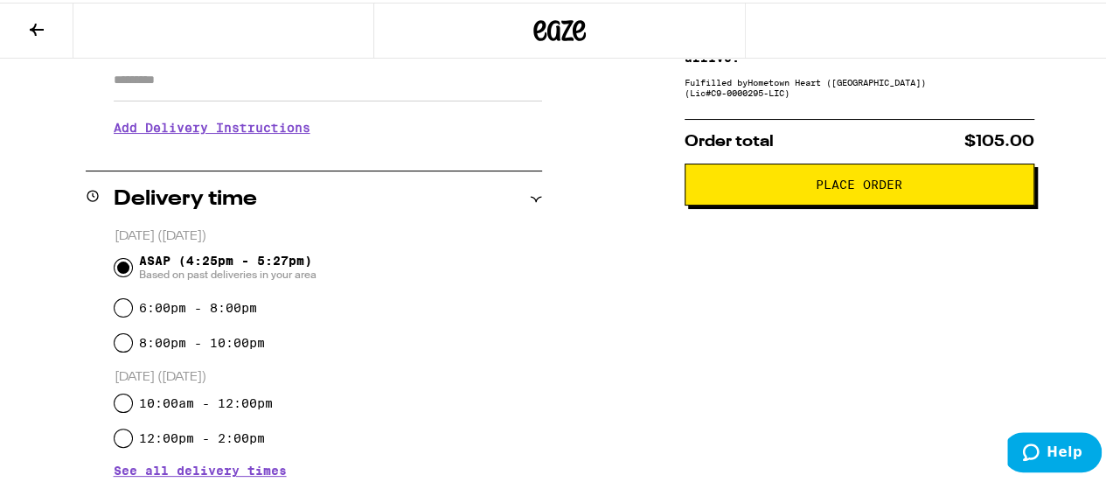
scroll to position [307, 0]
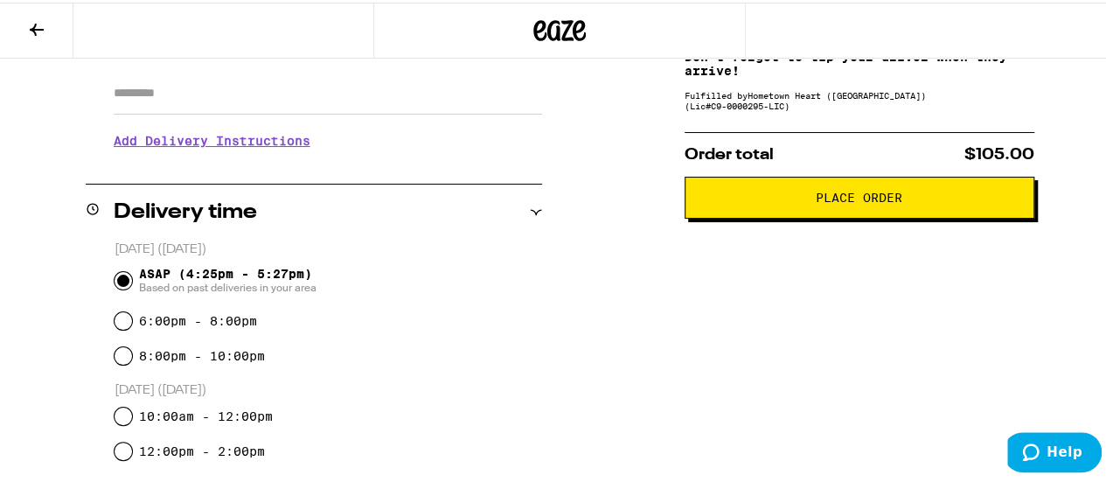
click at [740, 211] on button "Place Order" at bounding box center [860, 195] width 350 height 42
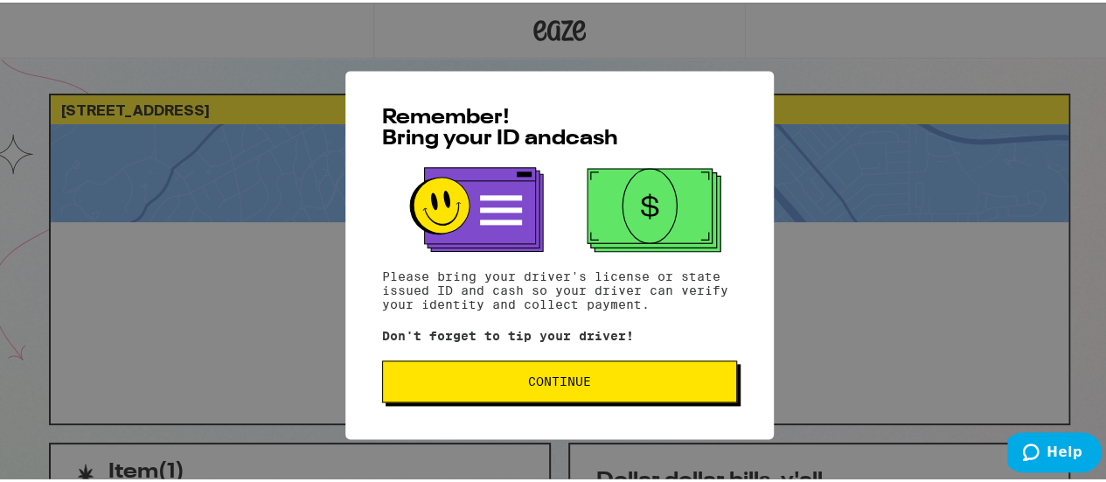
click at [517, 373] on span "Continue" at bounding box center [559, 367] width 325 height 12
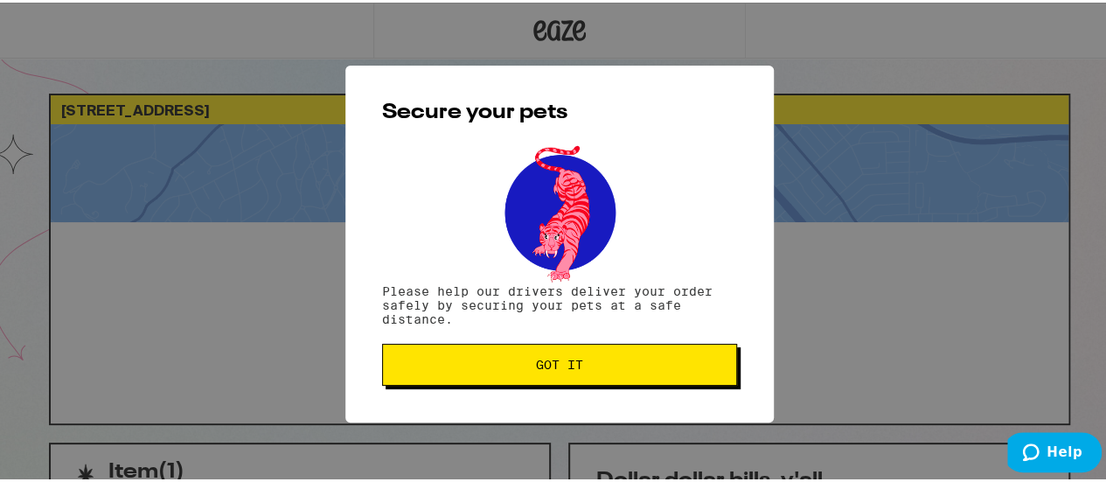
click at [497, 358] on button "Got it" at bounding box center [559, 362] width 355 height 42
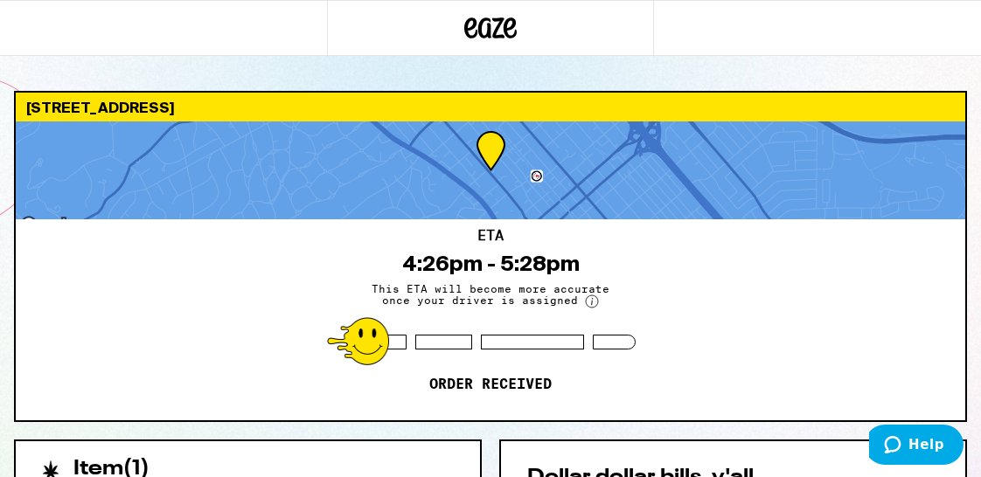
click at [747, 99] on div "72 N San Mateo Dr San Mateo 94401" at bounding box center [491, 107] width 950 height 29
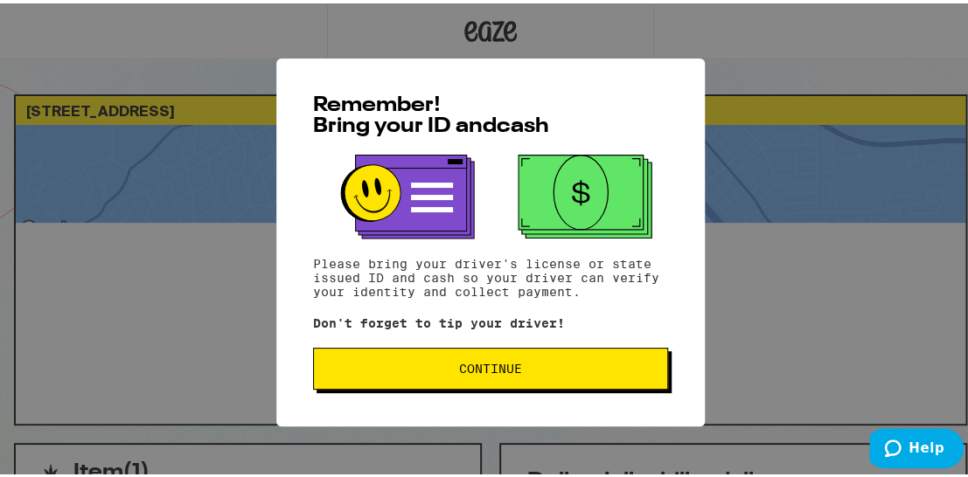
click at [566, 379] on button "Continue" at bounding box center [490, 366] width 355 height 42
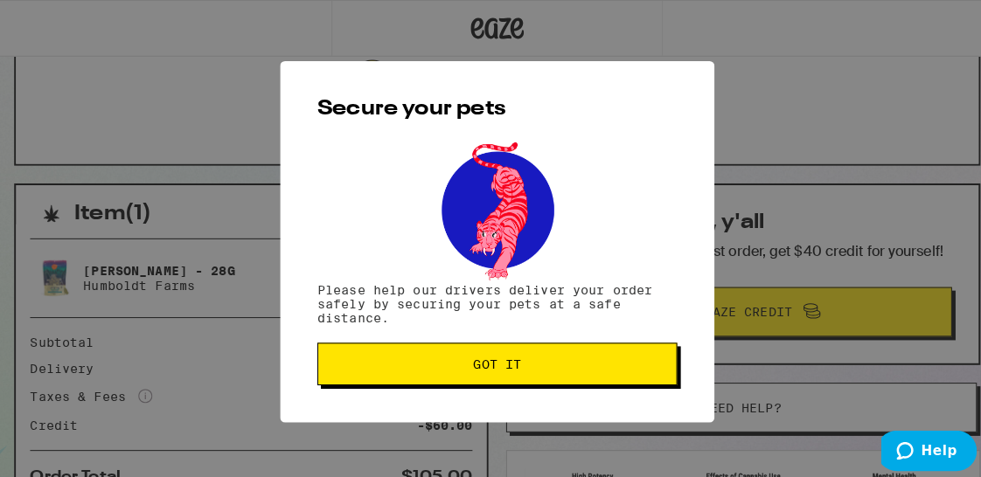
scroll to position [278, 0]
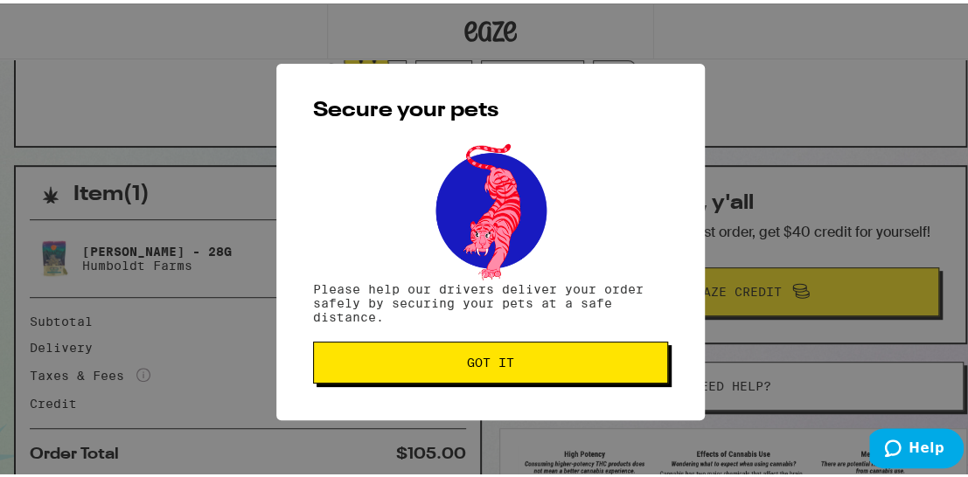
click at [509, 365] on span "Got it" at bounding box center [490, 359] width 325 height 12
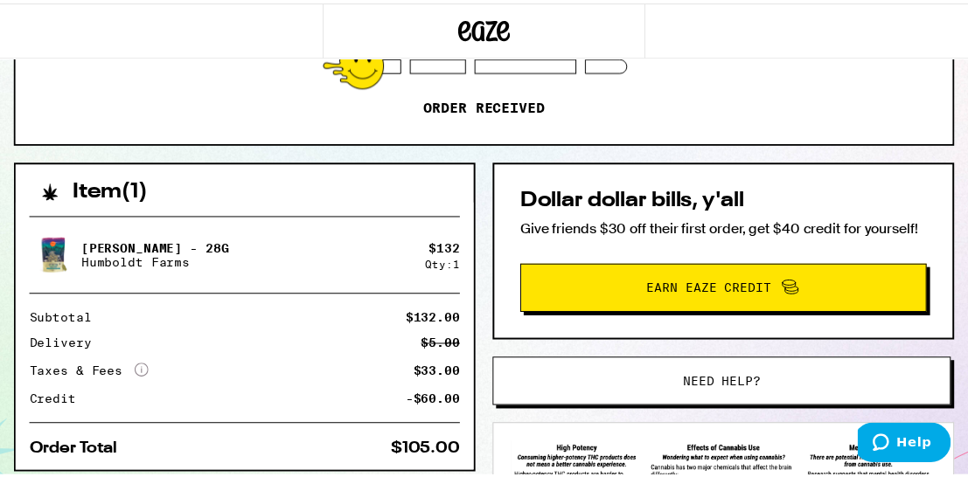
scroll to position [0, 0]
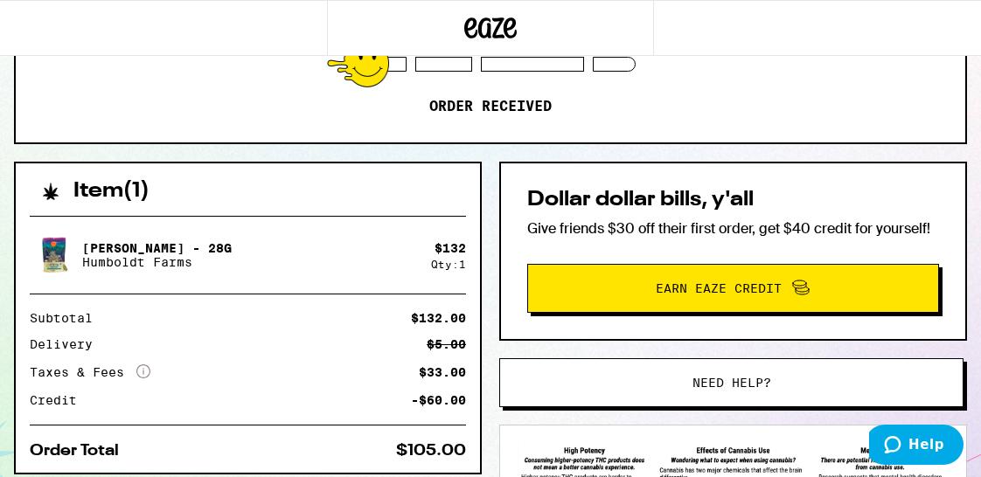
click at [853, 123] on div "ETA 4:26pm - 5:28pm This ETA will become more accurate once your driver is assi…" at bounding box center [491, 41] width 950 height 201
click at [724, 297] on span "Earn Eaze Credit" at bounding box center [733, 288] width 386 height 23
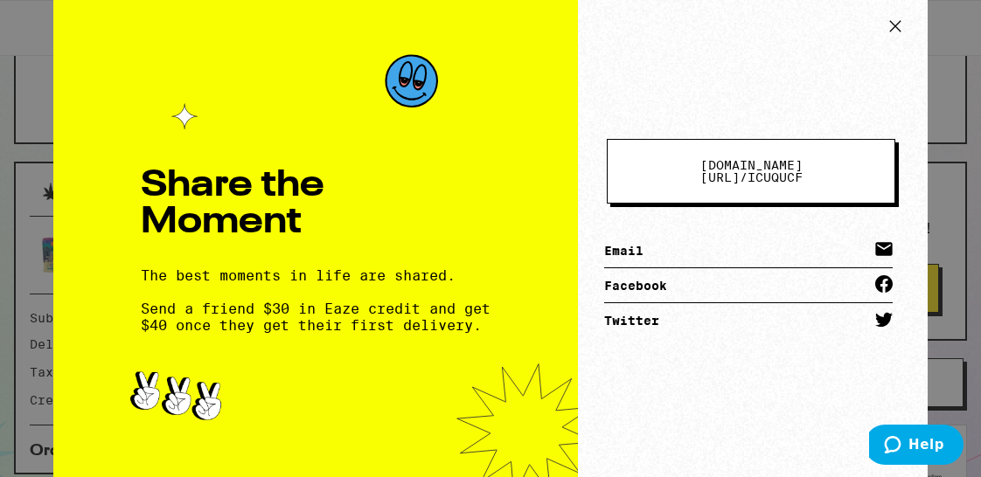
click at [892, 31] on icon at bounding box center [895, 26] width 26 height 26
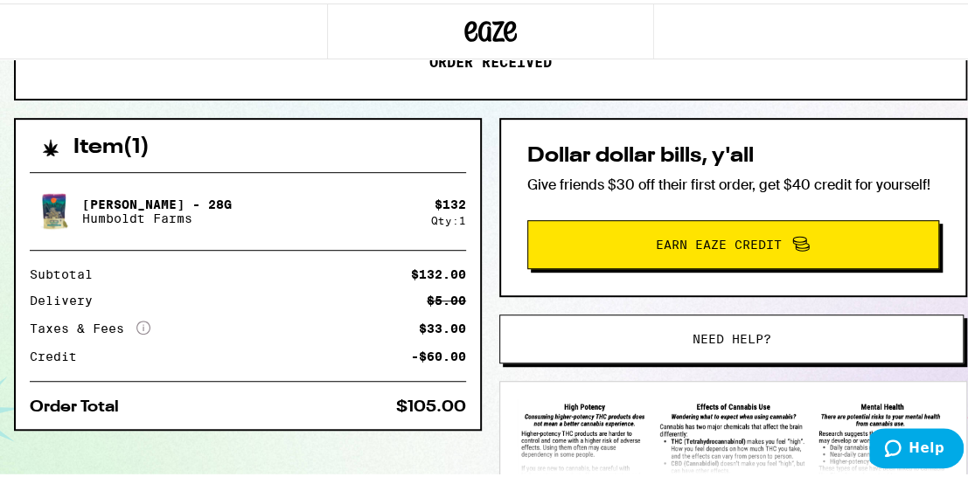
scroll to position [327, 0]
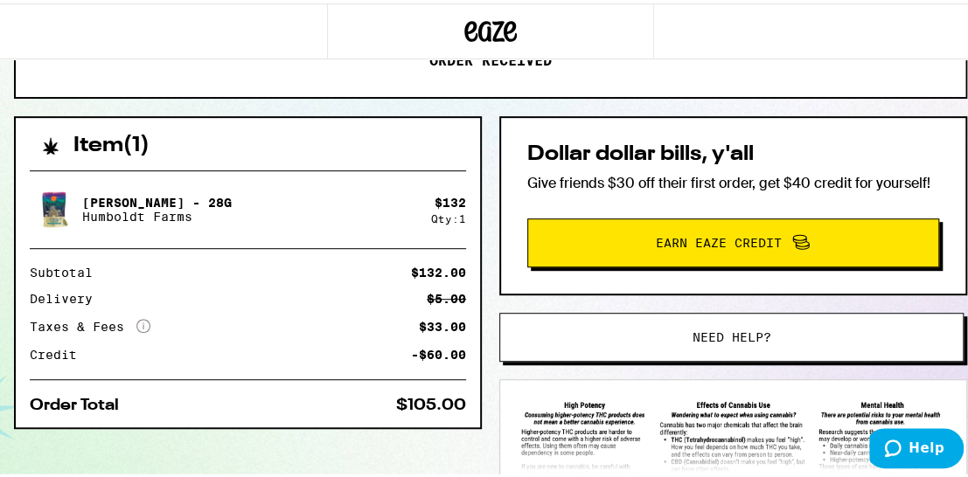
click at [55, 207] on img at bounding box center [54, 206] width 49 height 49
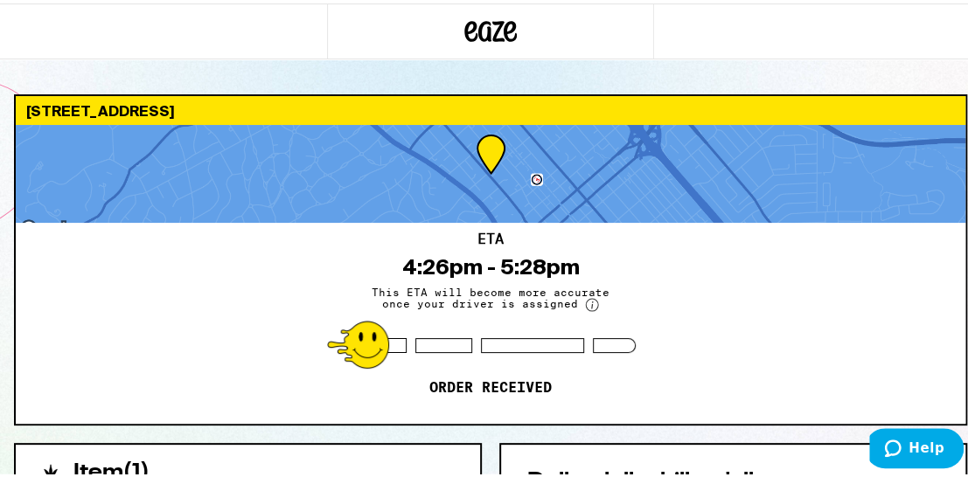
click at [491, 38] on icon at bounding box center [491, 27] width 26 height 21
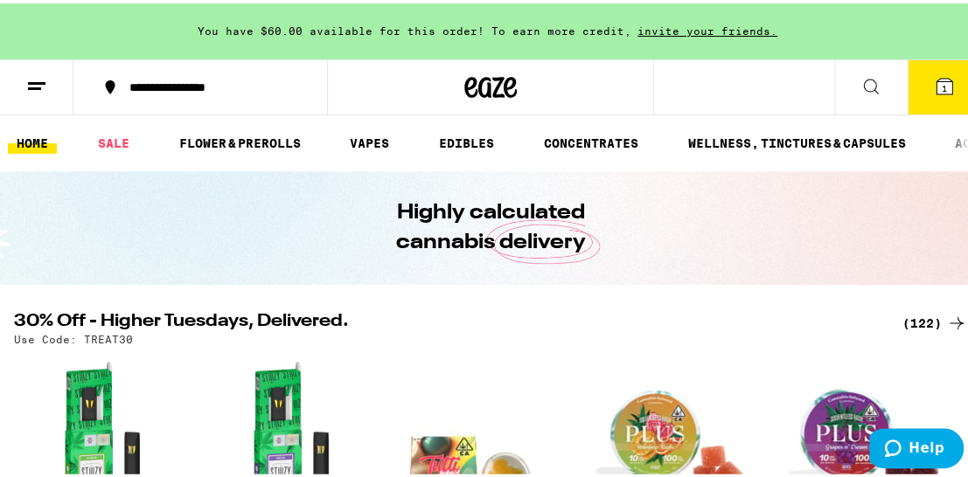
click at [35, 95] on button at bounding box center [36, 84] width 73 height 55
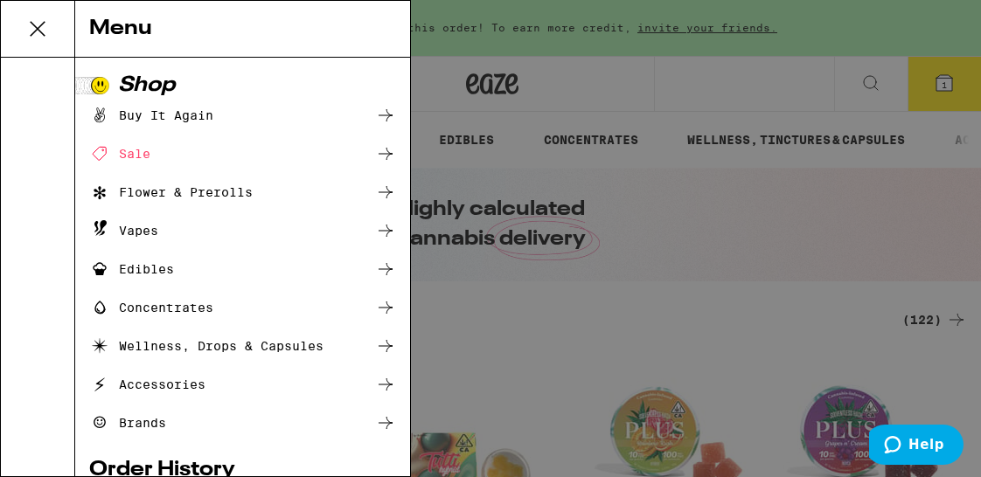
click at [180, 195] on div "Flower & Prerolls" at bounding box center [171, 192] width 164 height 21
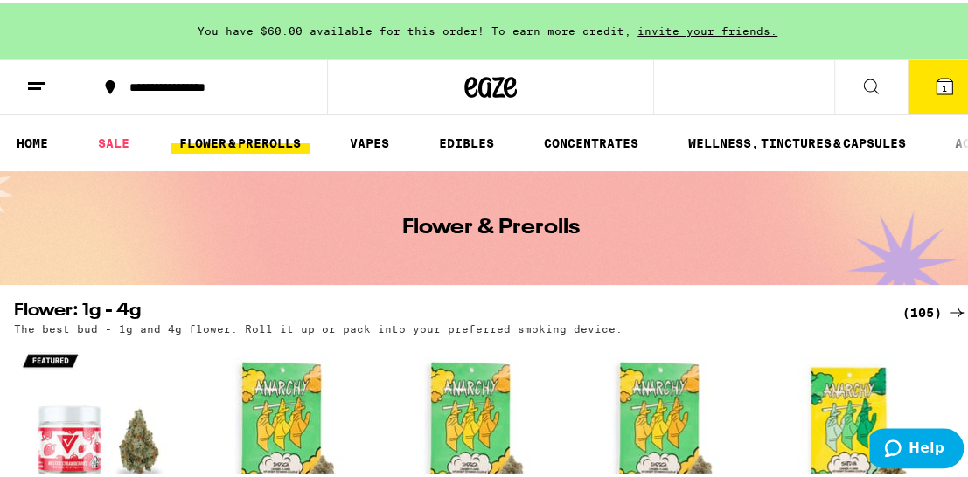
click at [622, 123] on ul "HOME SALE FLOWER & PREROLLS VAPES EDIBLES CONCENTRATES WELLNESS, TINCTURES & CA…" at bounding box center [490, 140] width 981 height 56
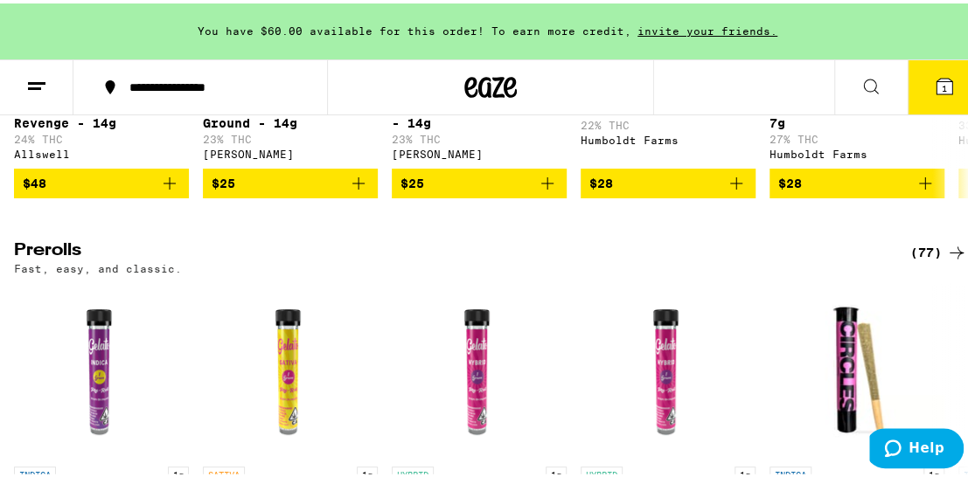
scroll to position [614, 0]
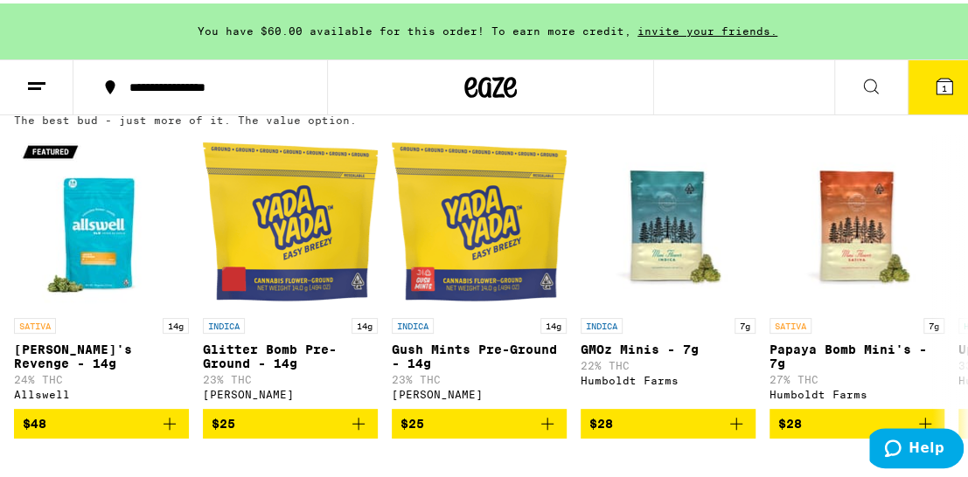
click at [902, 111] on div "(158)" at bounding box center [934, 100] width 65 height 21
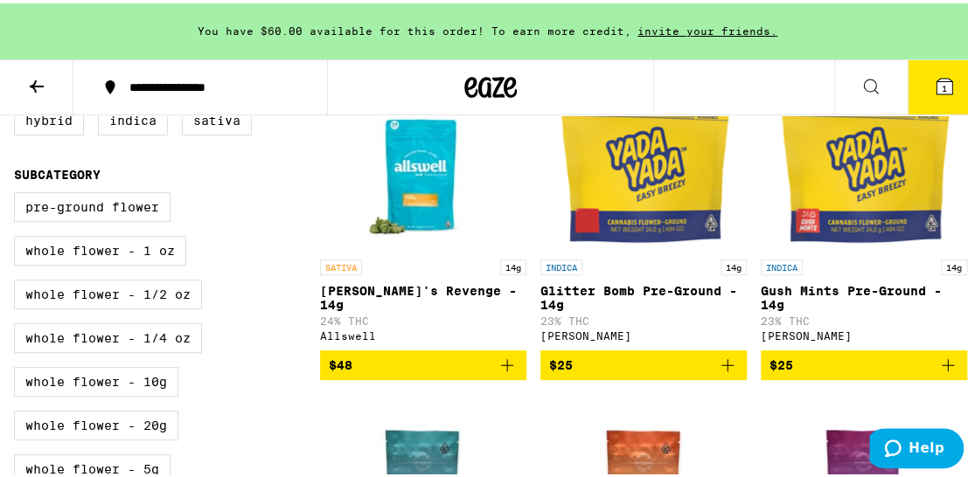
scroll to position [225, 0]
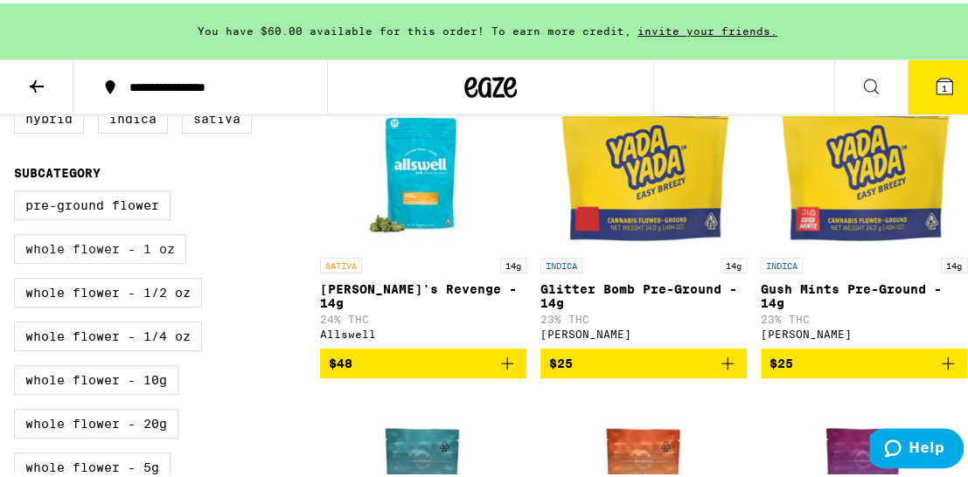
click at [154, 258] on label "Whole Flower - 1 oz" at bounding box center [100, 246] width 172 height 30
click at [18, 191] on input "Whole Flower - 1 oz" at bounding box center [17, 190] width 1 height 1
checkbox input "true"
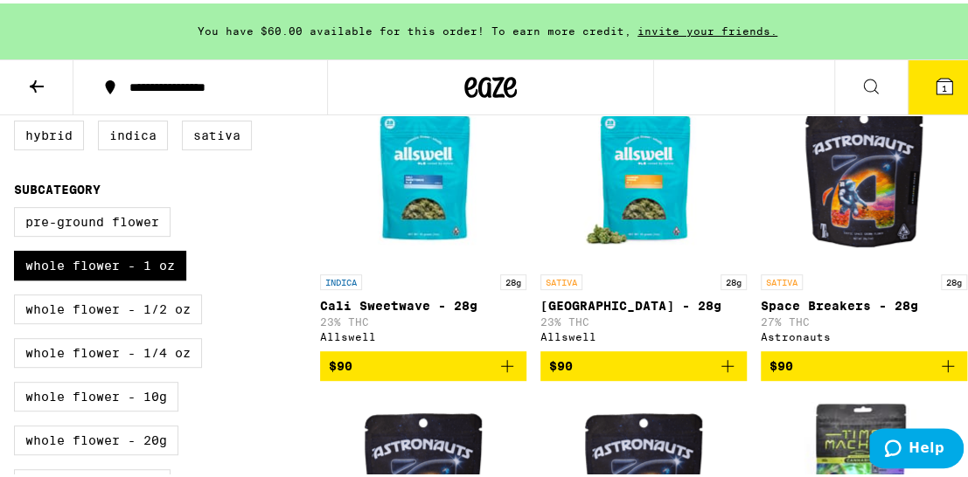
scroll to position [207, 0]
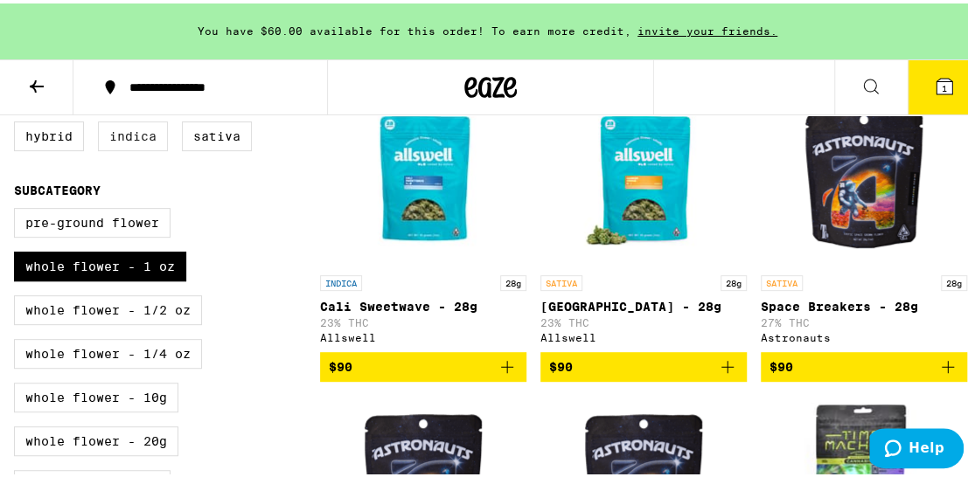
click at [122, 136] on label "Indica" at bounding box center [133, 133] width 70 height 30
click at [18, 122] on input "Indica" at bounding box center [17, 121] width 1 height 1
checkbox input "true"
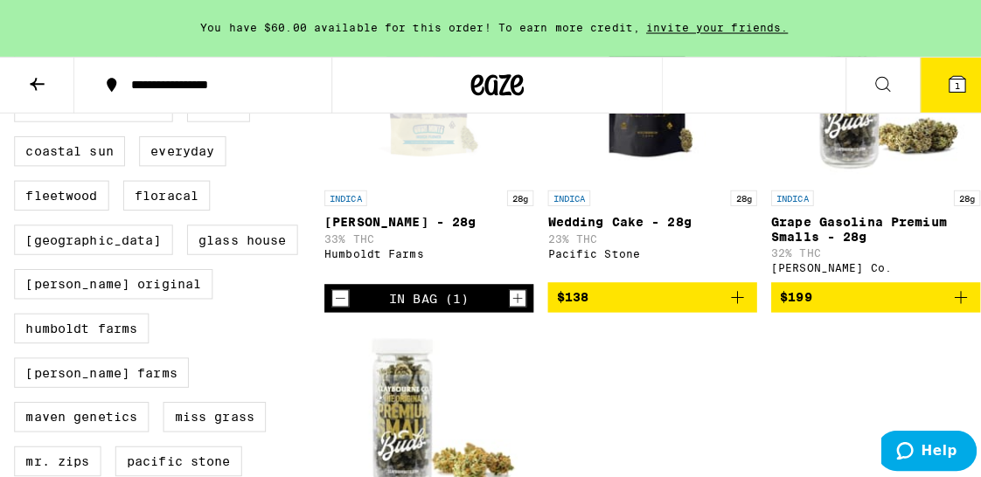
scroll to position [878, 0]
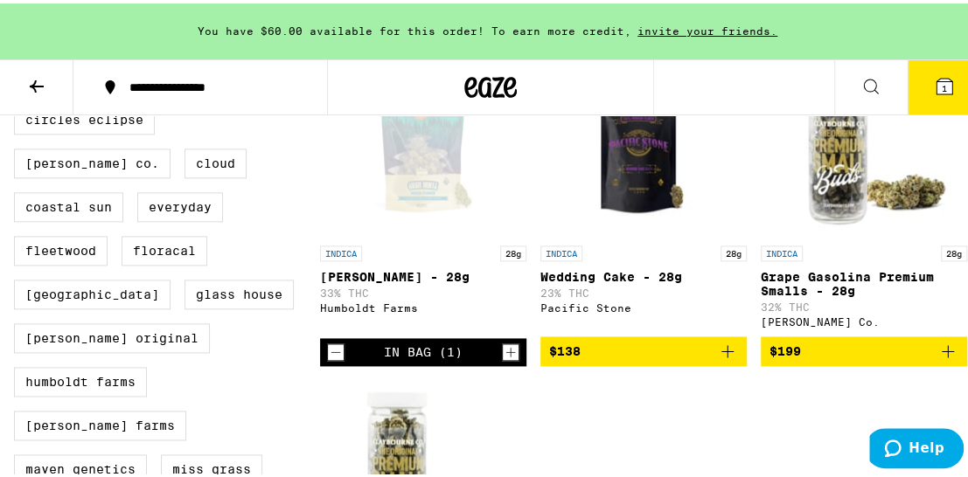
click at [441, 192] on div "Open page for Gush Mintz - 28g from Humboldt Farms" at bounding box center [423, 146] width 175 height 175
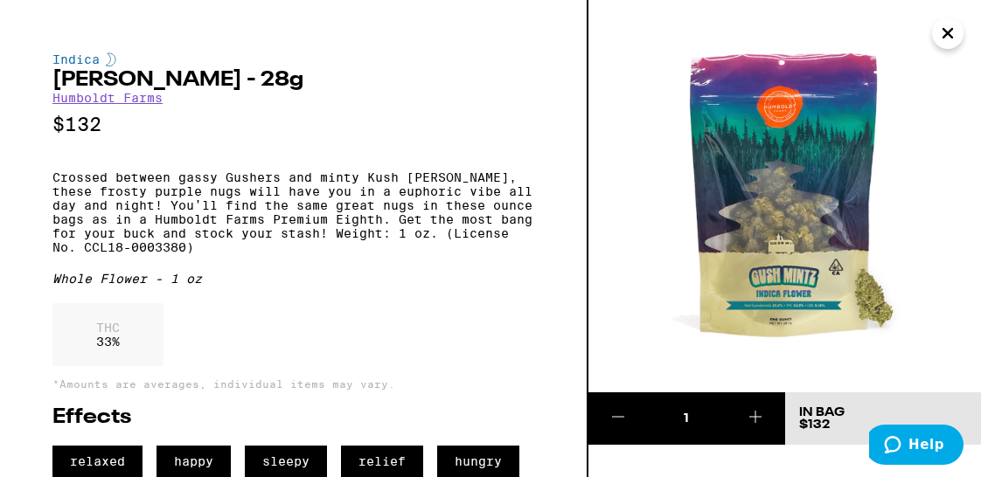
click at [952, 33] on icon "Close" at bounding box center [947, 33] width 21 height 26
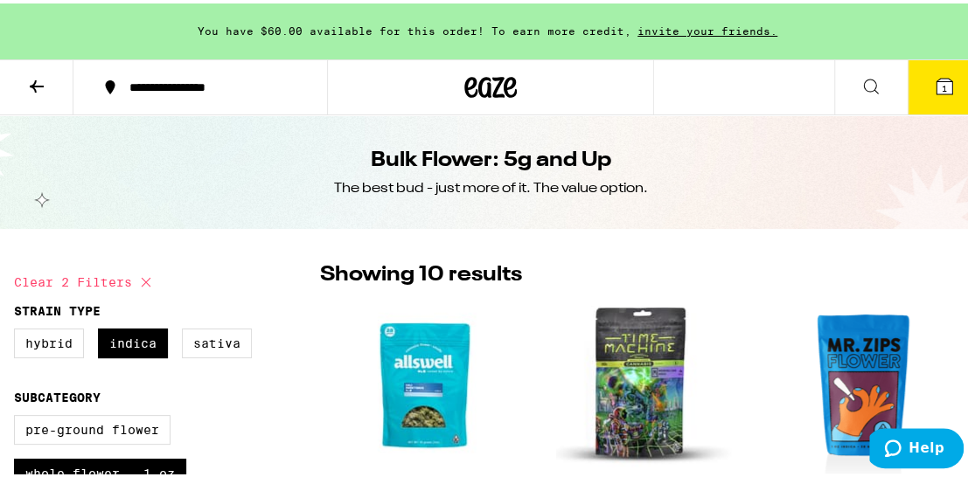
click at [939, 80] on icon at bounding box center [944, 83] width 21 height 21
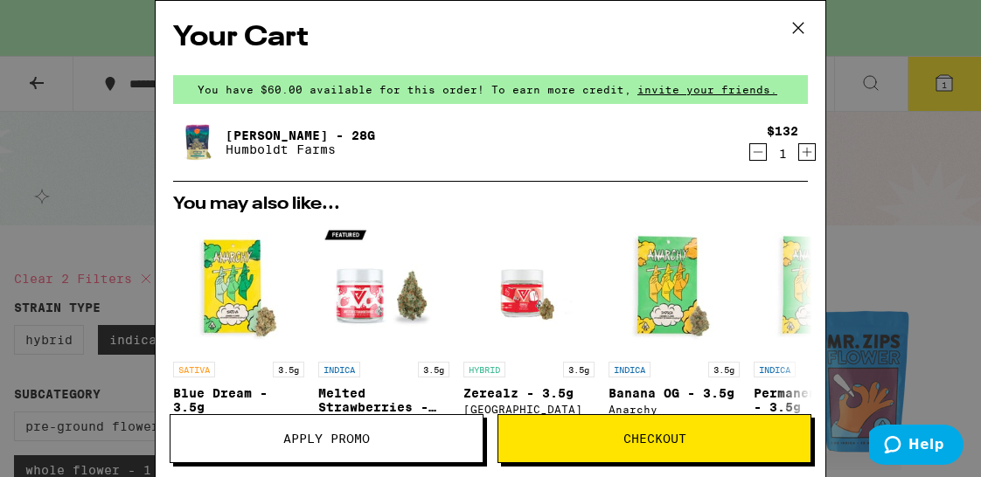
drag, startPoint x: 797, startPoint y: 15, endPoint x: 66, endPoint y: 91, distance: 735.8
click at [66, 91] on div "Your Cart You have $60.00 available for this order! To earn more credit, invite…" at bounding box center [490, 238] width 981 height 477
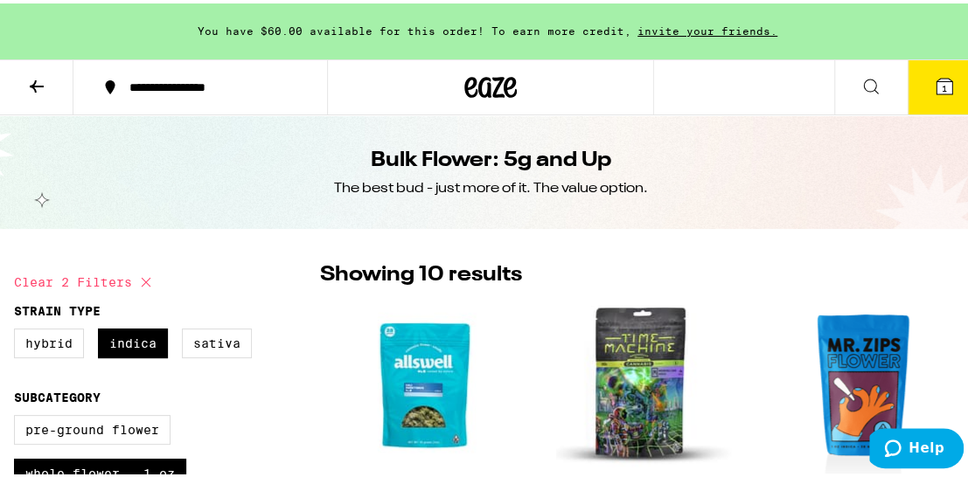
click at [38, 87] on icon at bounding box center [36, 83] width 21 height 21
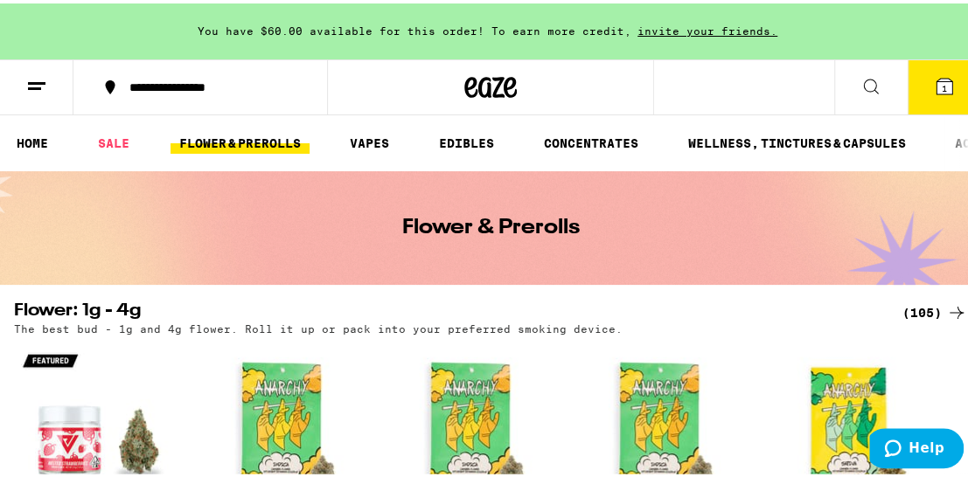
click at [23, 86] on button at bounding box center [36, 84] width 73 height 55
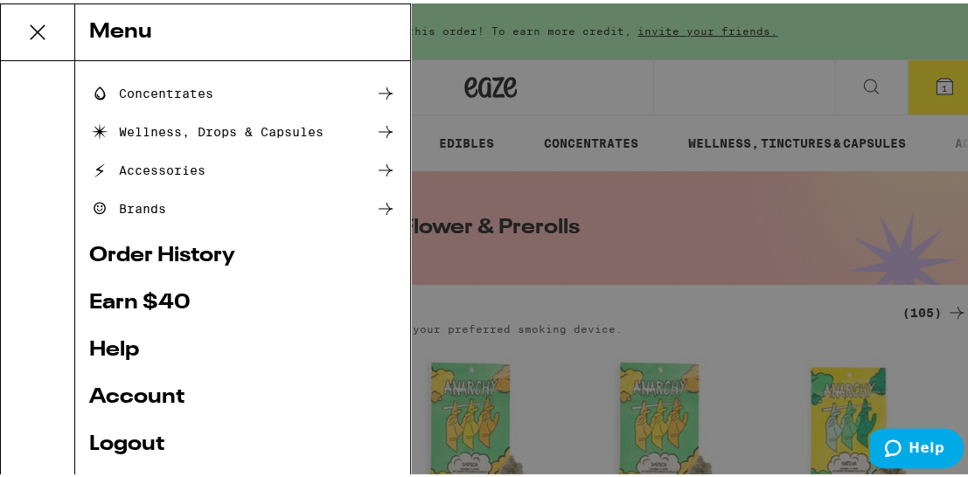
scroll to position [221, 0]
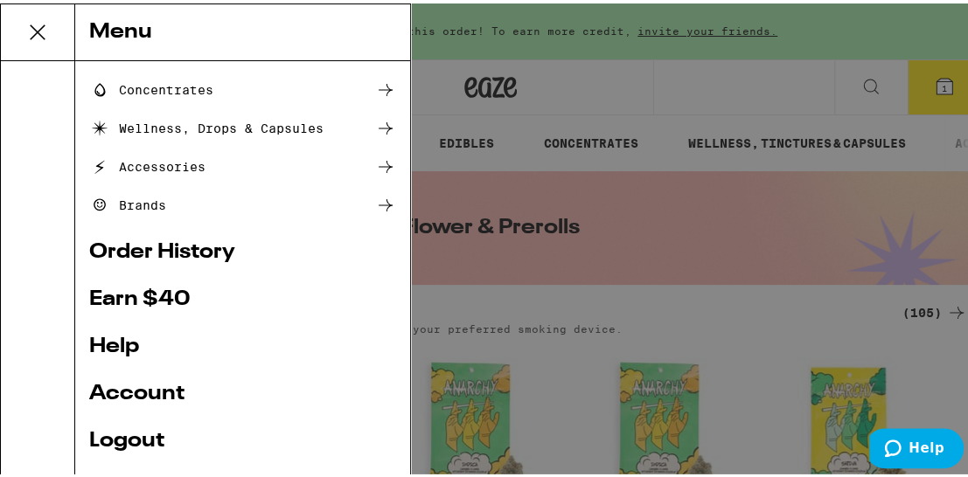
click at [171, 247] on link "Order History" at bounding box center [242, 249] width 307 height 21
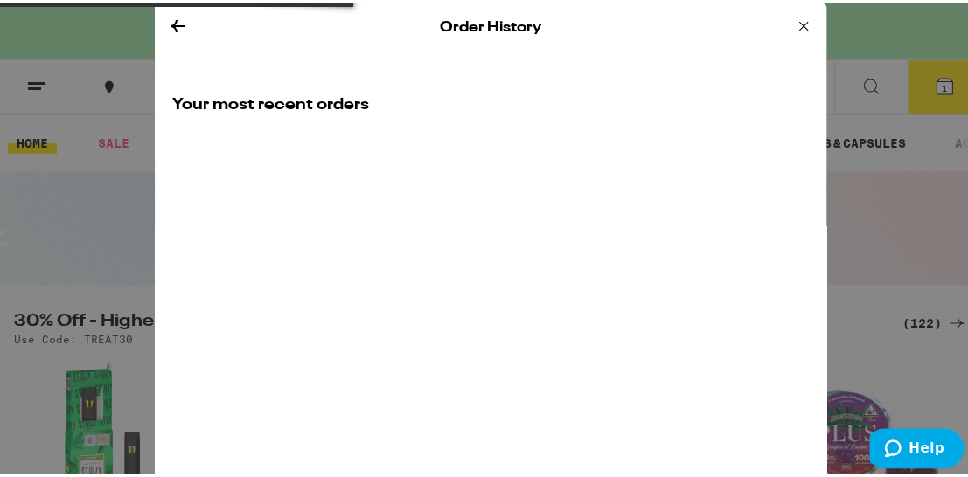
click at [171, 247] on div "Order History Your most recent orders" at bounding box center [491, 238] width 672 height 477
click at [801, 18] on icon at bounding box center [803, 22] width 21 height 21
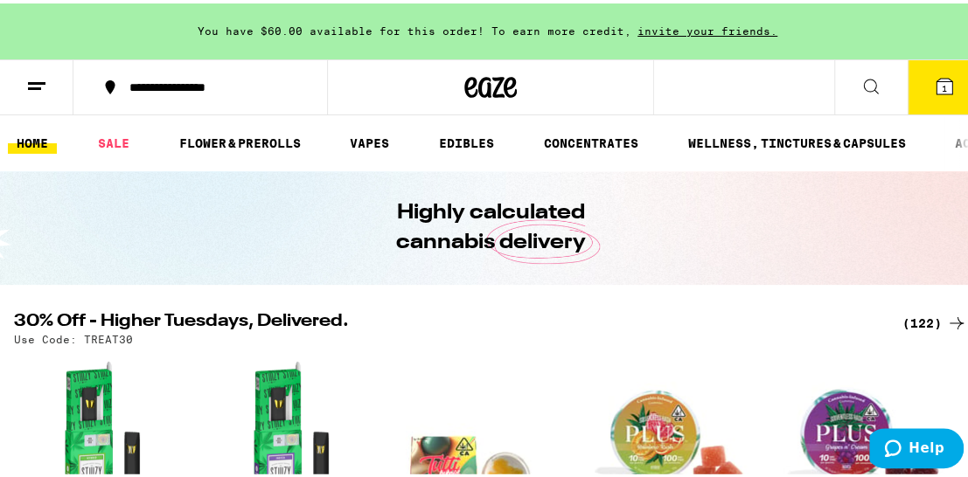
click at [140, 79] on div "**********" at bounding box center [209, 84] width 177 height 12
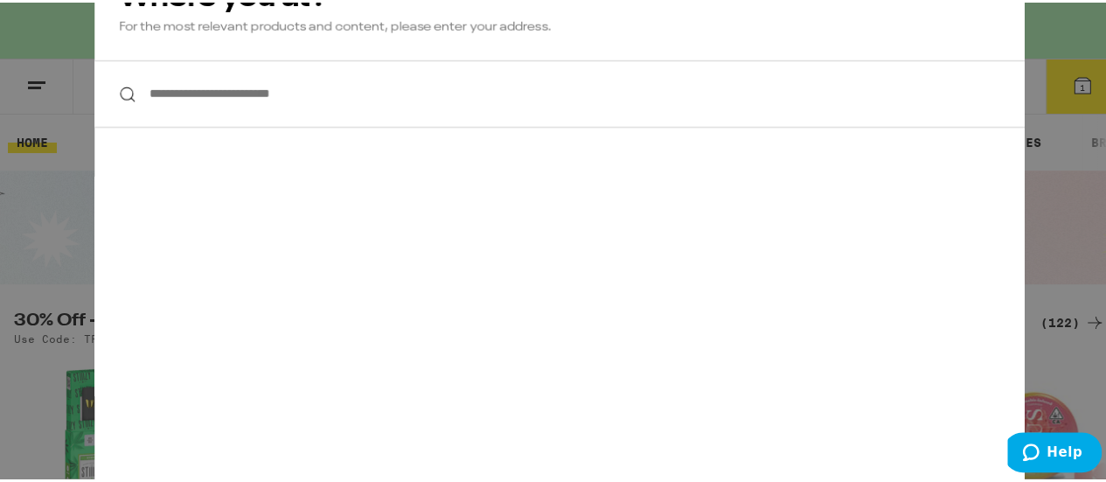
click at [967, 60] on div "**********" at bounding box center [559, 241] width 1119 height 482
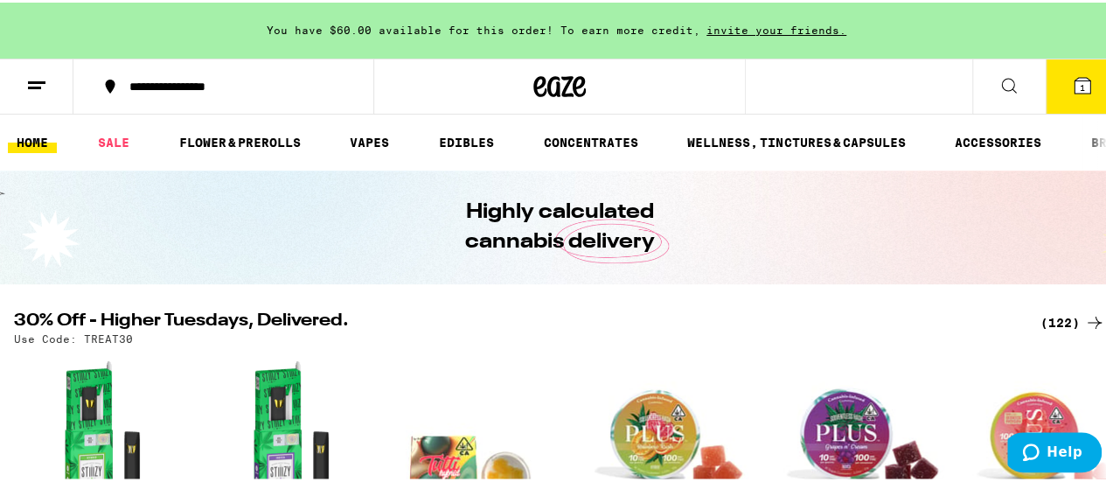
click at [44, 88] on icon at bounding box center [36, 83] width 21 height 21
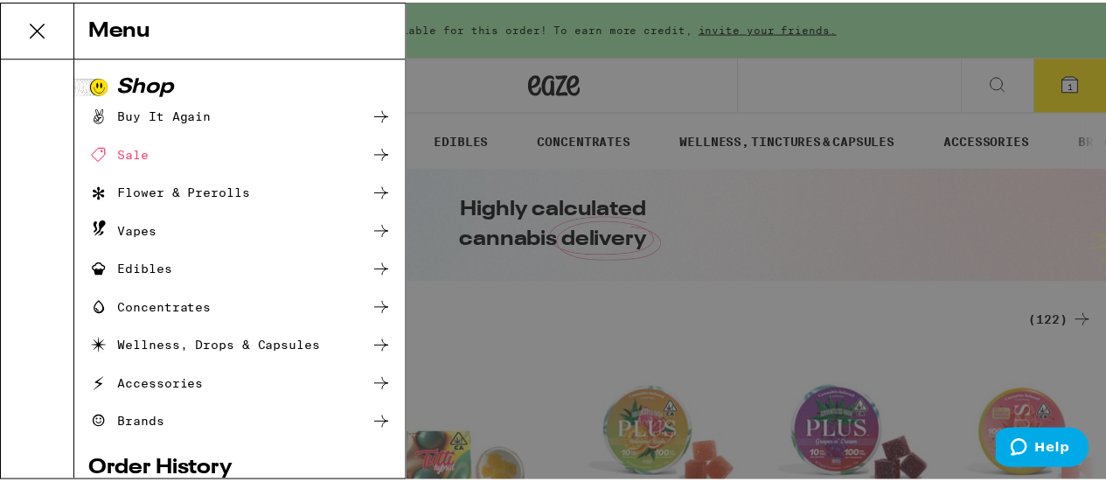
scroll to position [321, 0]
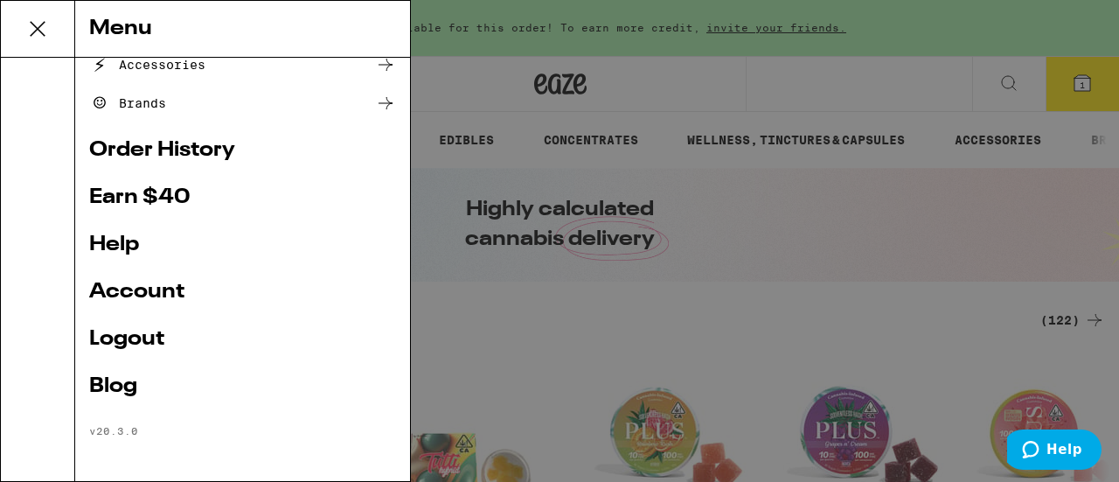
click at [133, 286] on link "Account" at bounding box center [242, 292] width 307 height 21
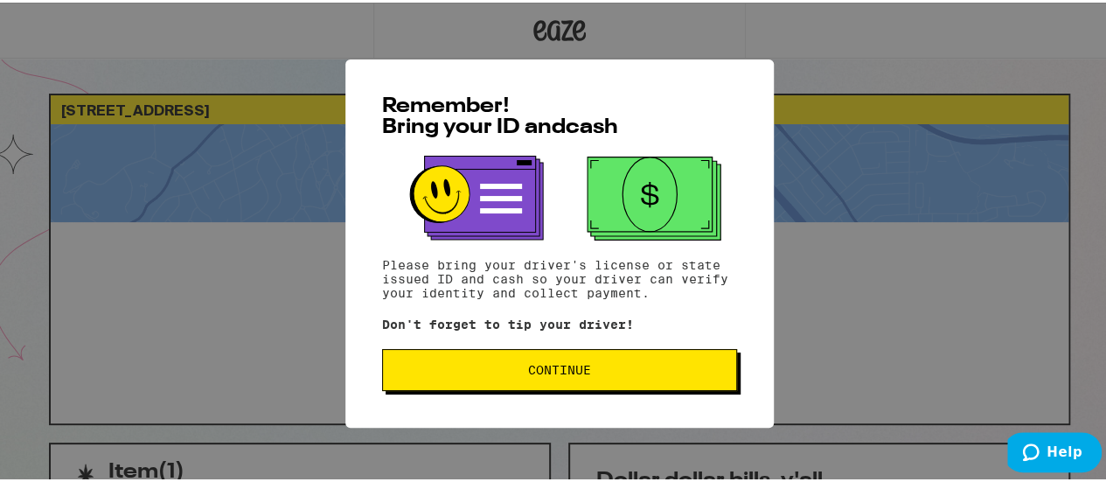
click at [557, 373] on span "Continue" at bounding box center [559, 367] width 63 height 12
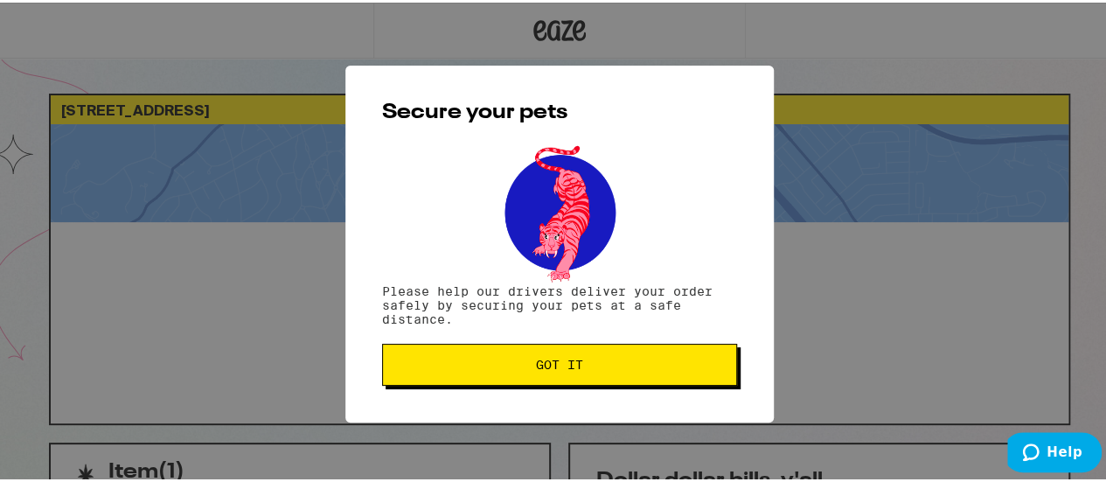
click at [557, 373] on button "Got it" at bounding box center [559, 362] width 355 height 42
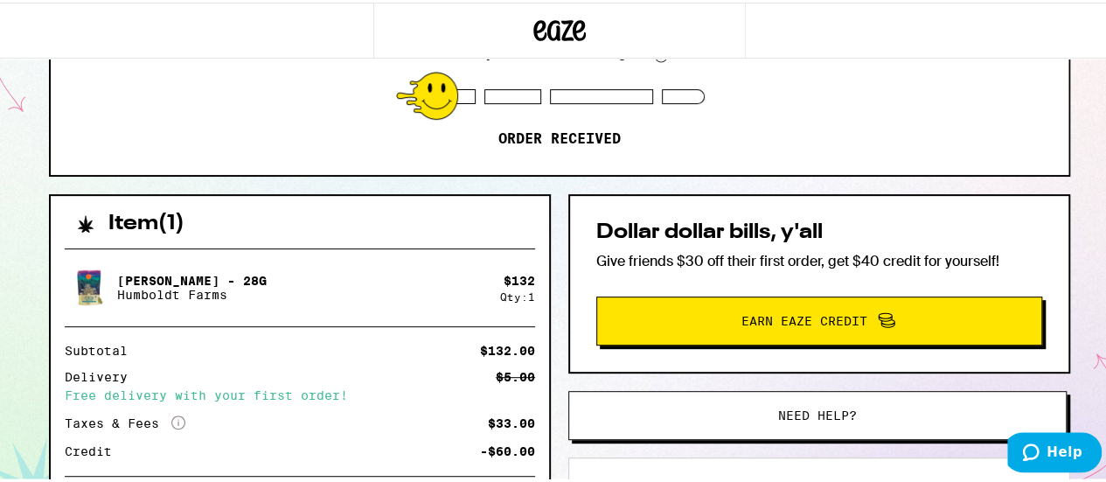
scroll to position [256, 0]
